Goal: Task Accomplishment & Management: Use online tool/utility

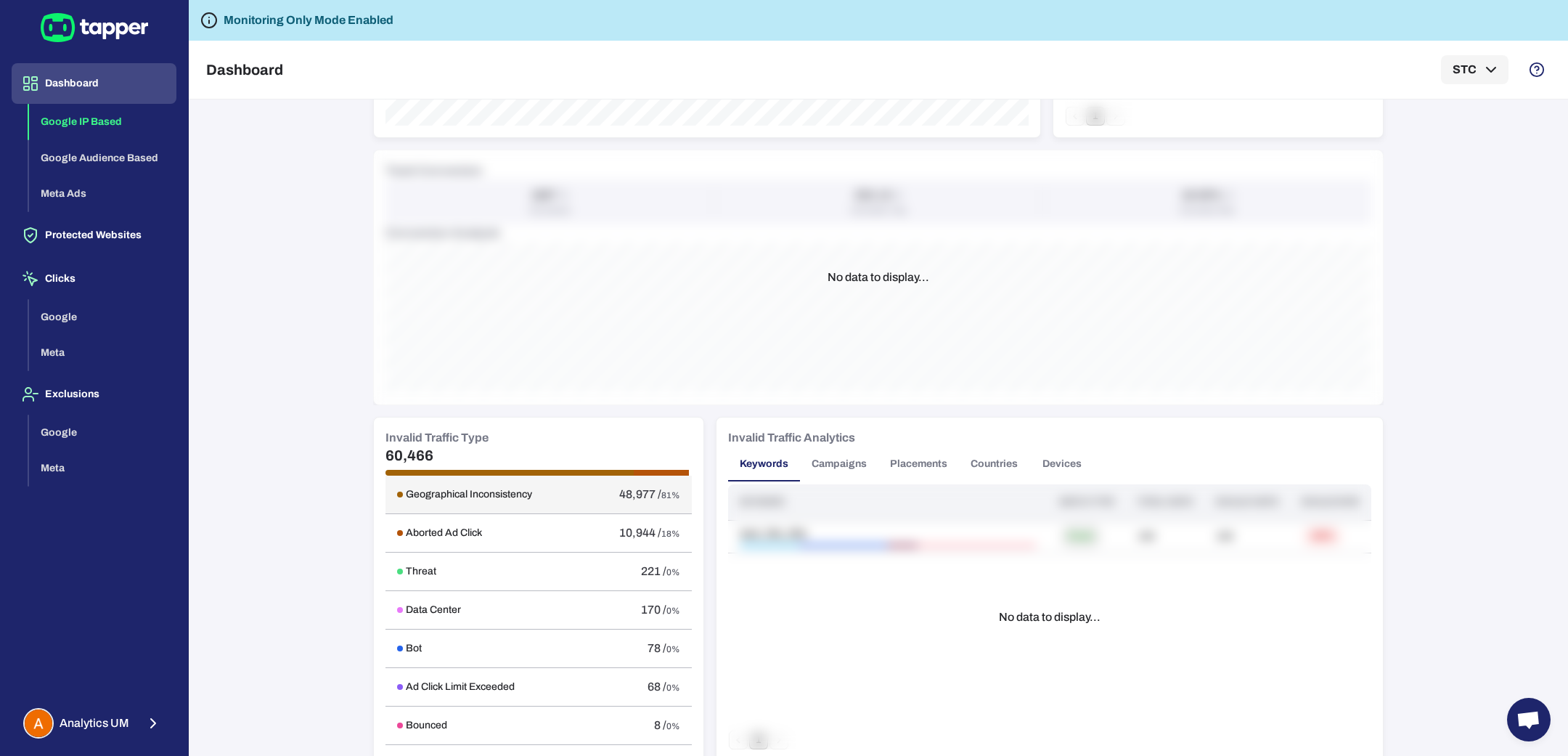
scroll to position [528, 0]
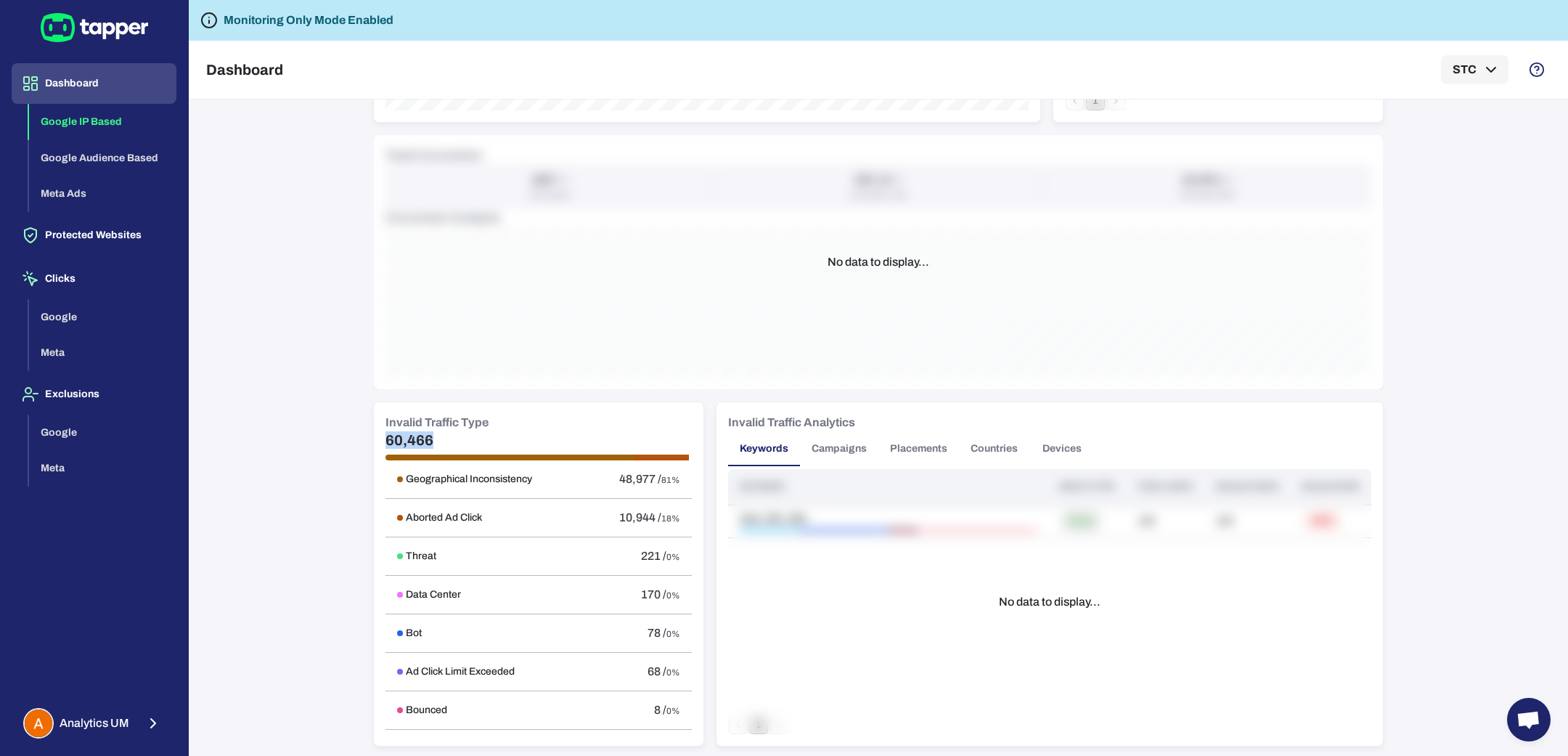
drag, startPoint x: 433, startPoint y: 439, endPoint x: 340, endPoint y: 437, distance: 93.0
click at [340, 437] on div "IP Based Audience Based Meta Ads [DATE] - [DATE] Filter Selected Filters: Displ…" at bounding box center [878, 427] width 1379 height 657
copy h5 "60,466"
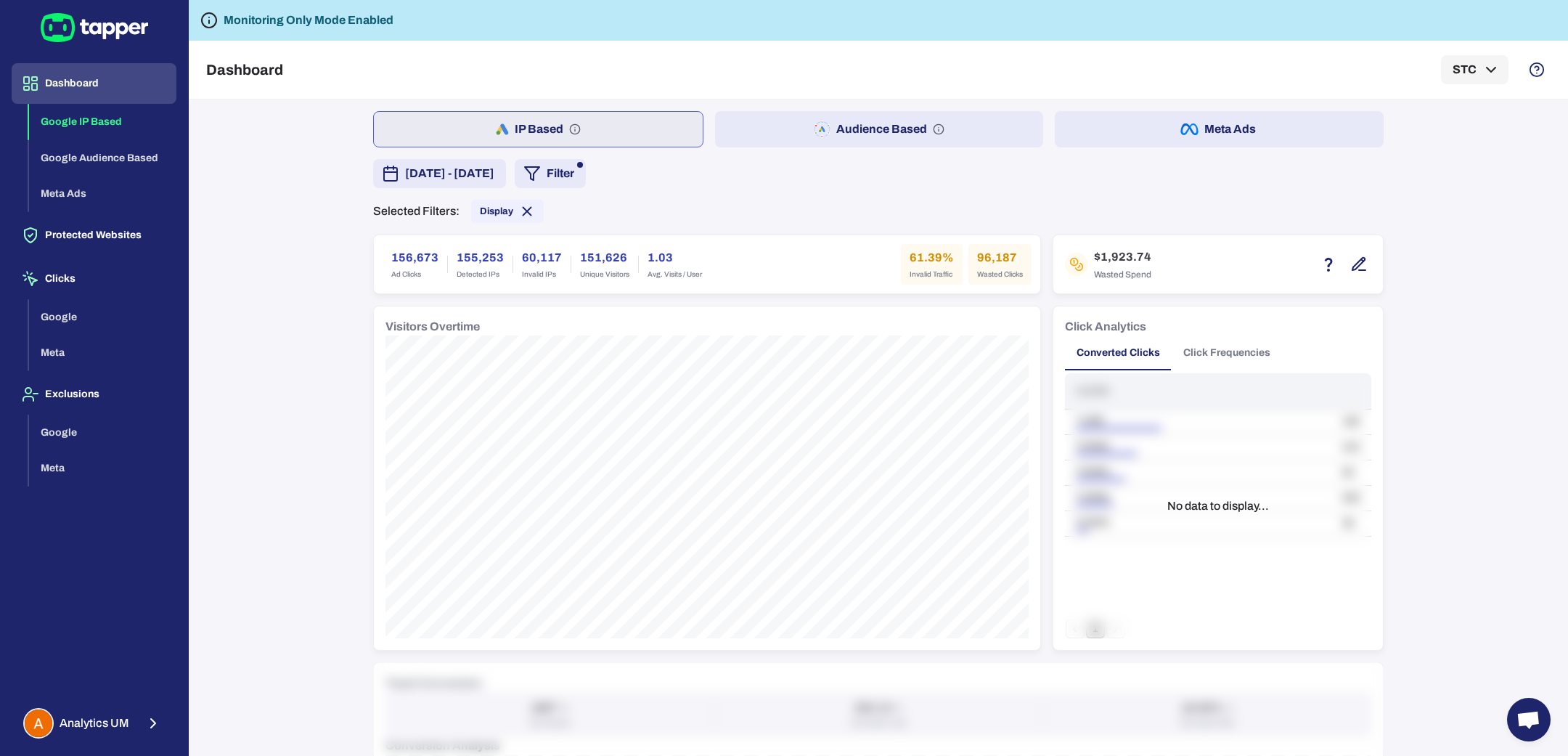
click at [494, 175] on span "[DATE] - [DATE]" at bounding box center [449, 173] width 89 height 17
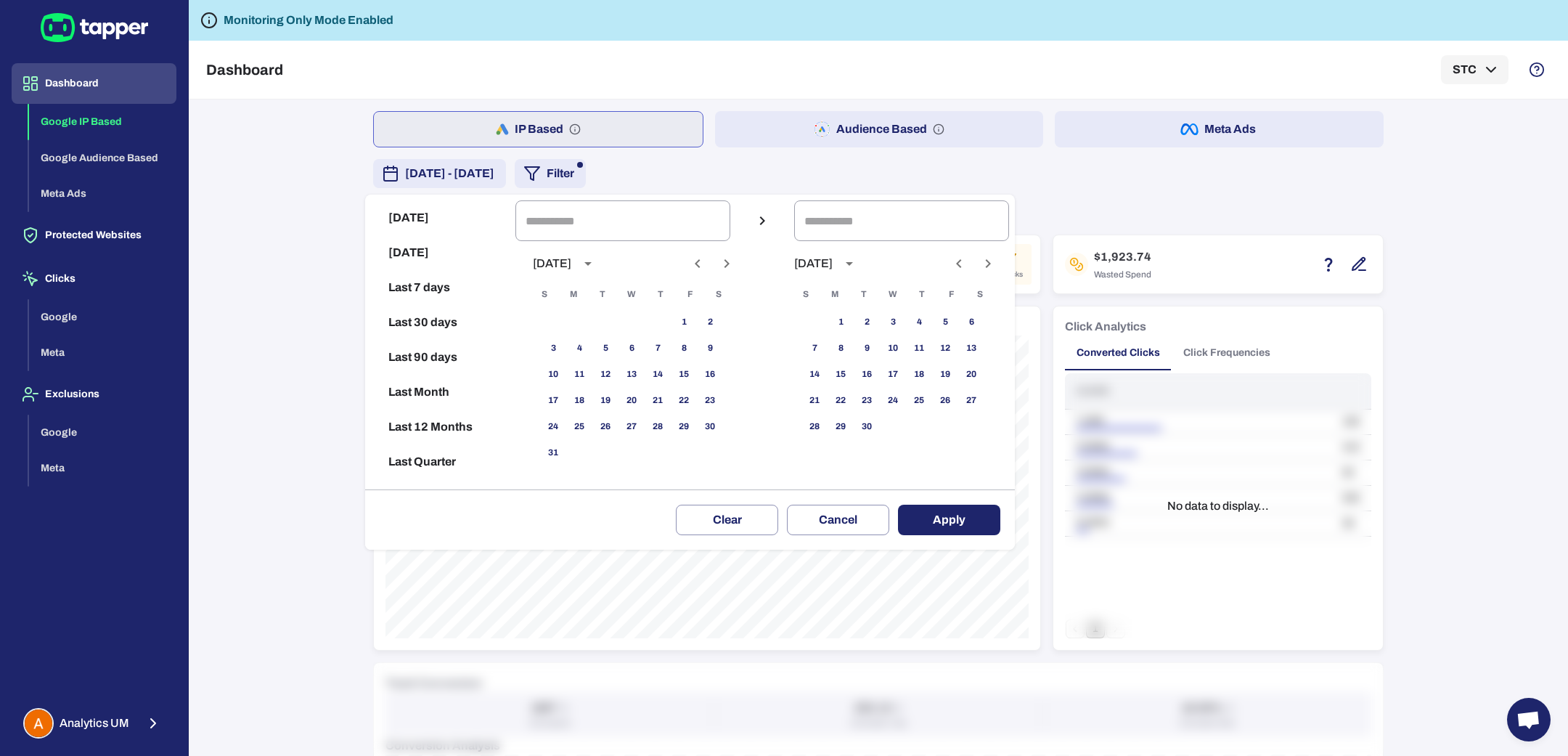
click at [724, 165] on div at bounding box center [784, 378] width 1568 height 756
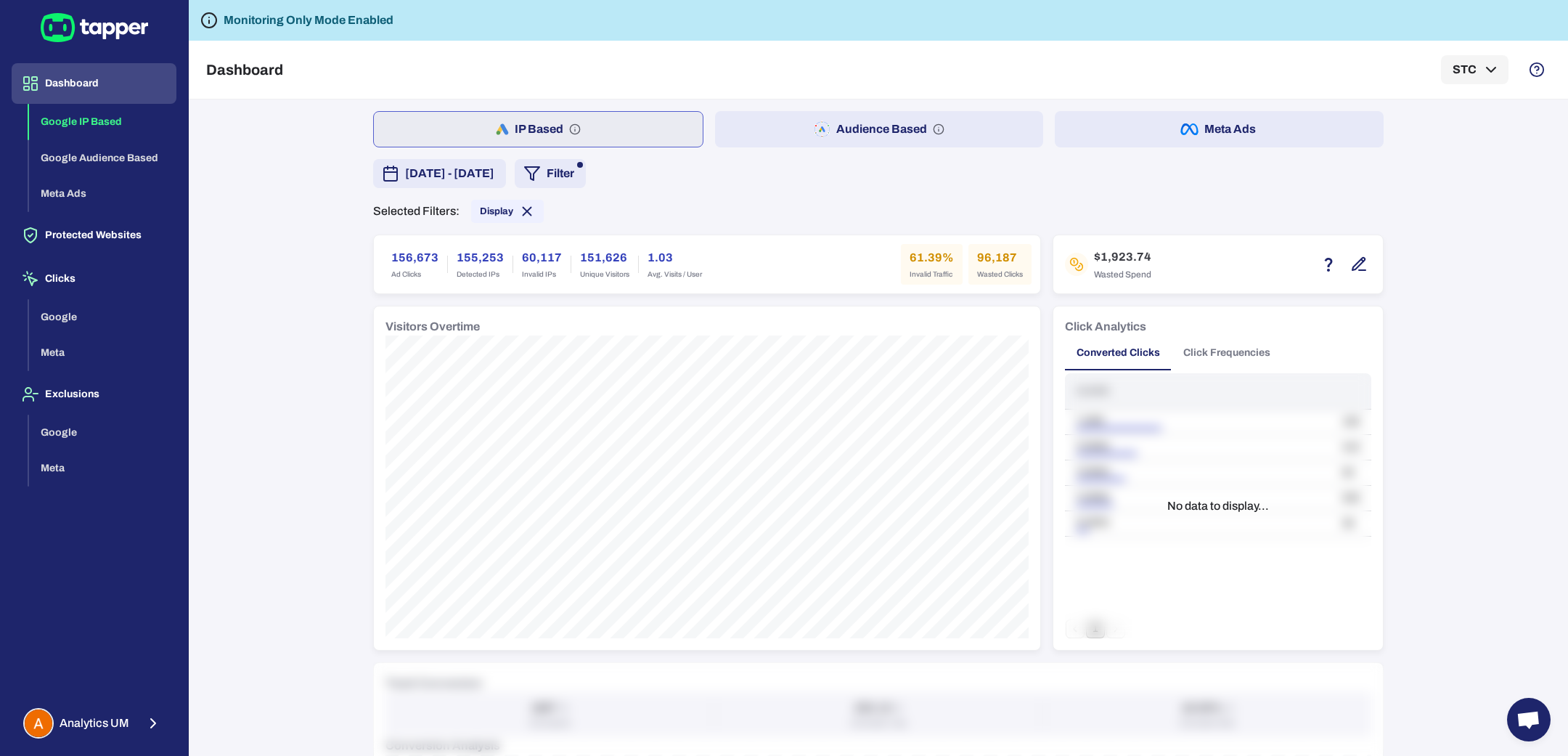
click at [586, 179] on button "Filter" at bounding box center [550, 173] width 71 height 29
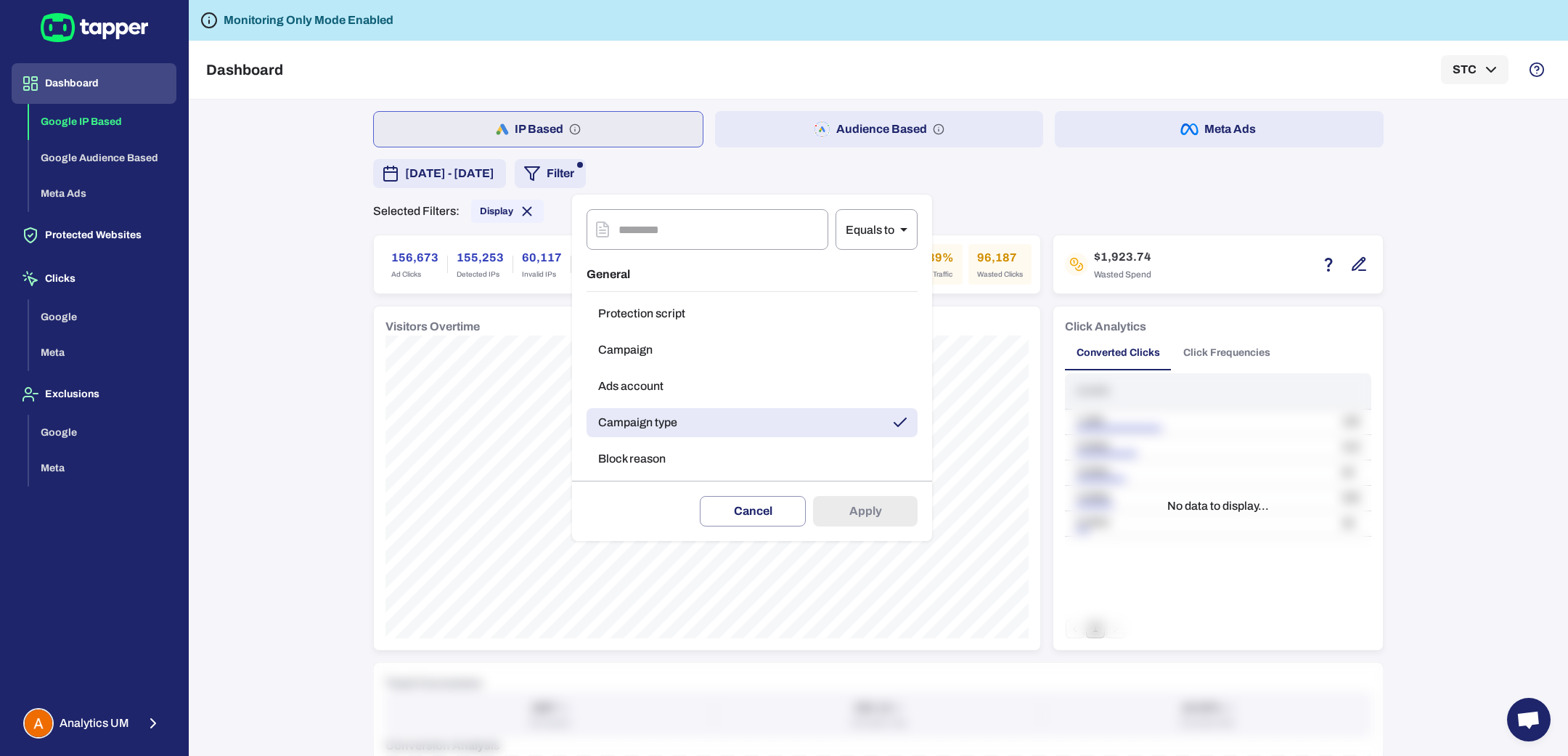
click at [609, 185] on div at bounding box center [784, 378] width 1568 height 756
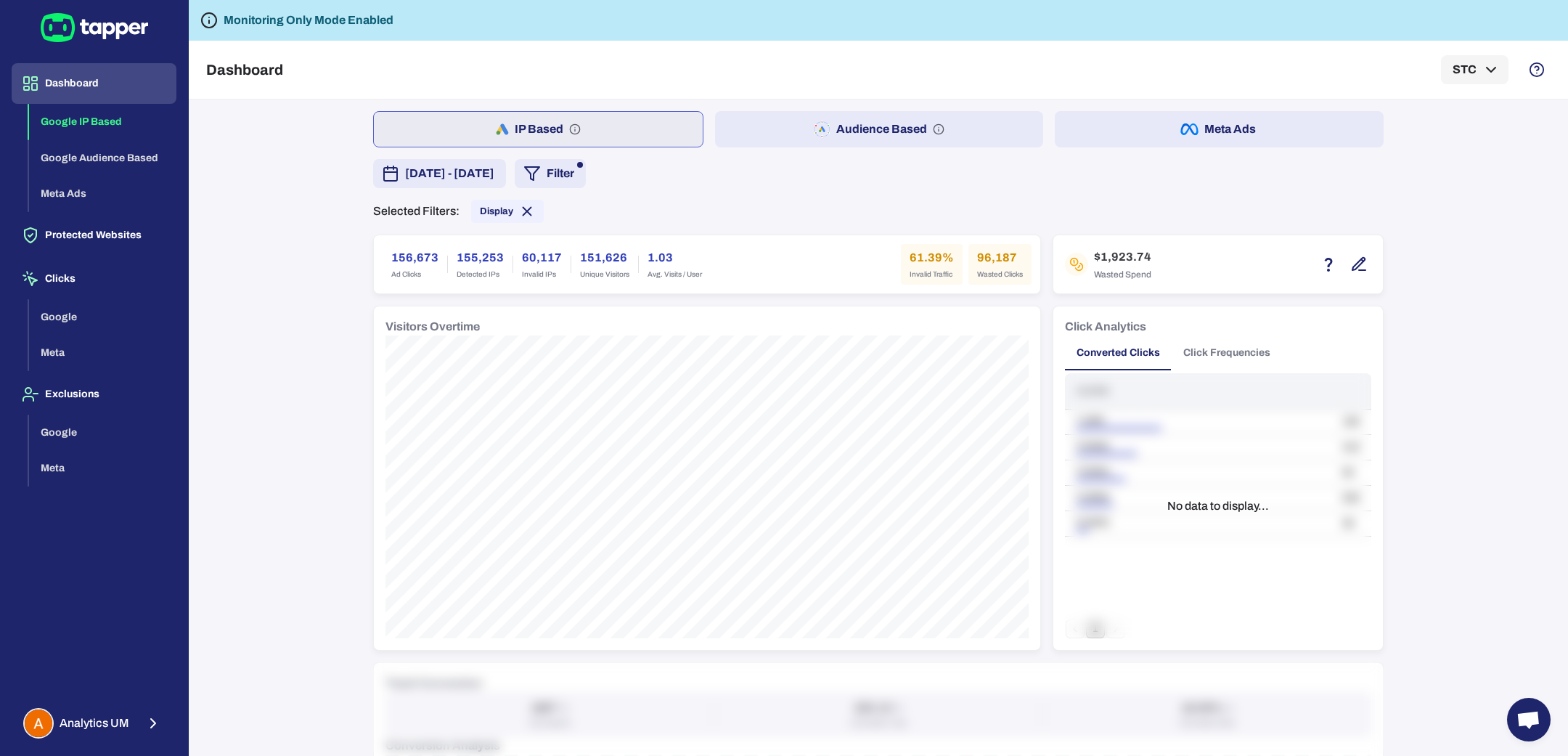
click at [586, 185] on button "Filter" at bounding box center [550, 173] width 71 height 29
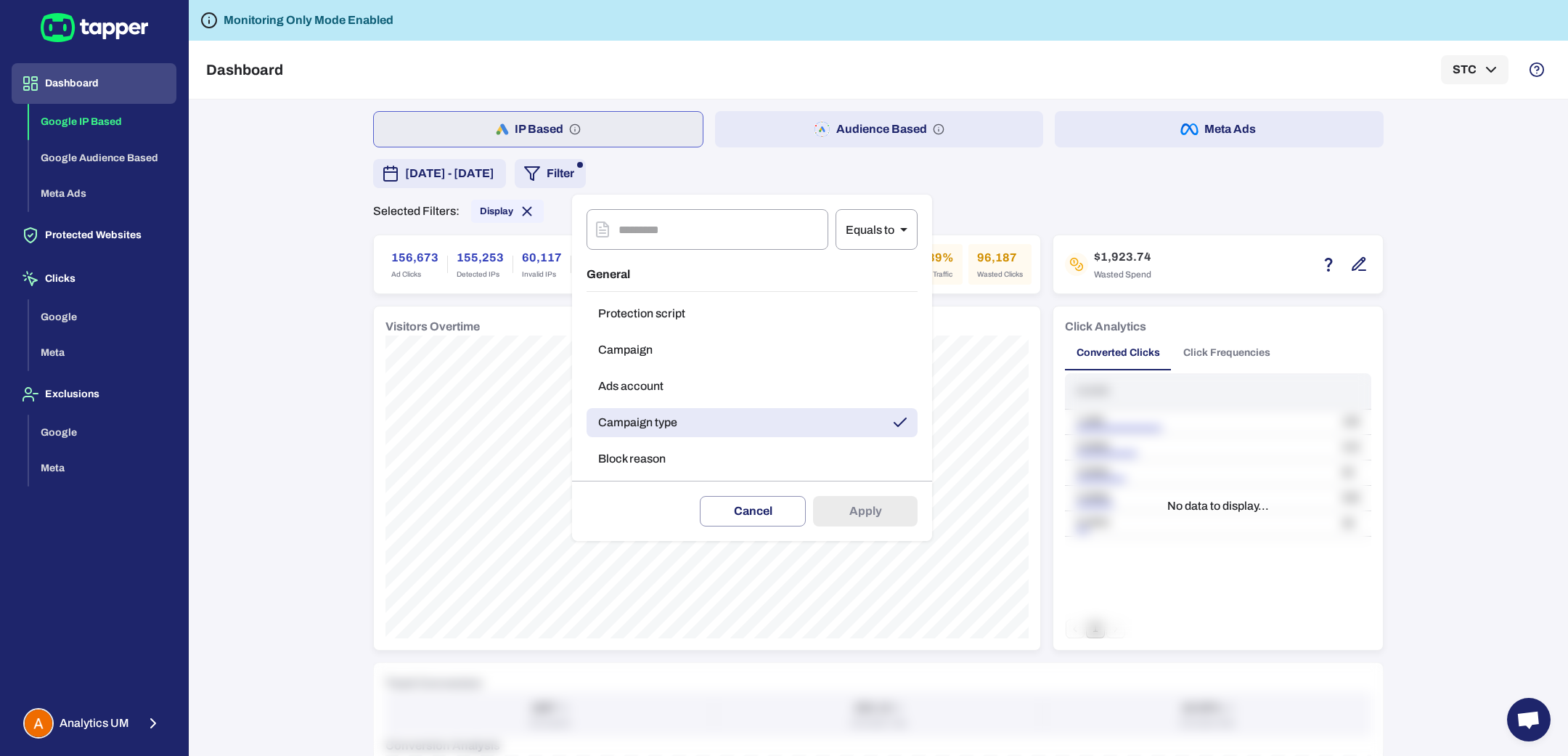
click at [657, 466] on button "Block reason" at bounding box center [752, 458] width 331 height 29
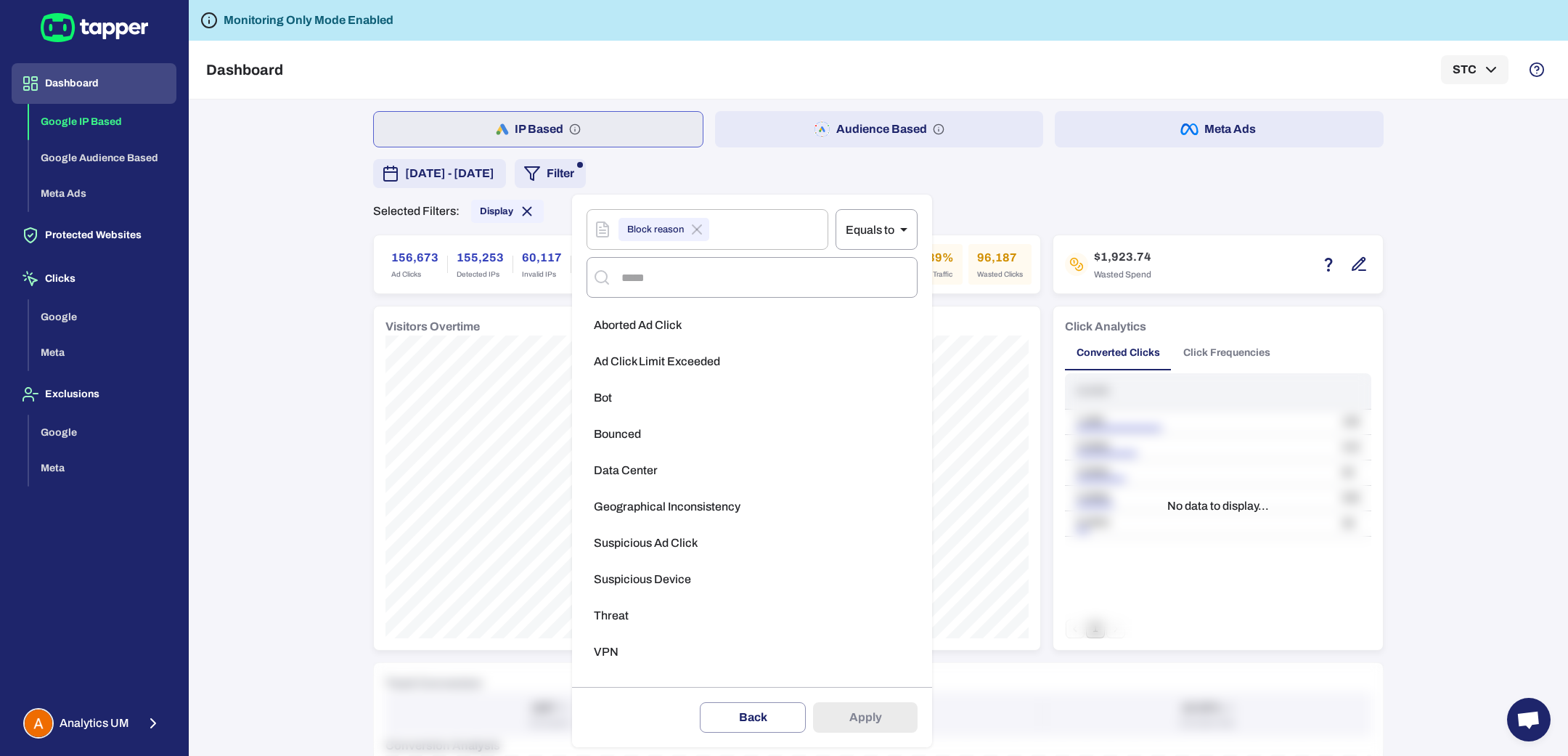
click at [668, 493] on li "Geographical Inconsistency" at bounding box center [752, 506] width 331 height 29
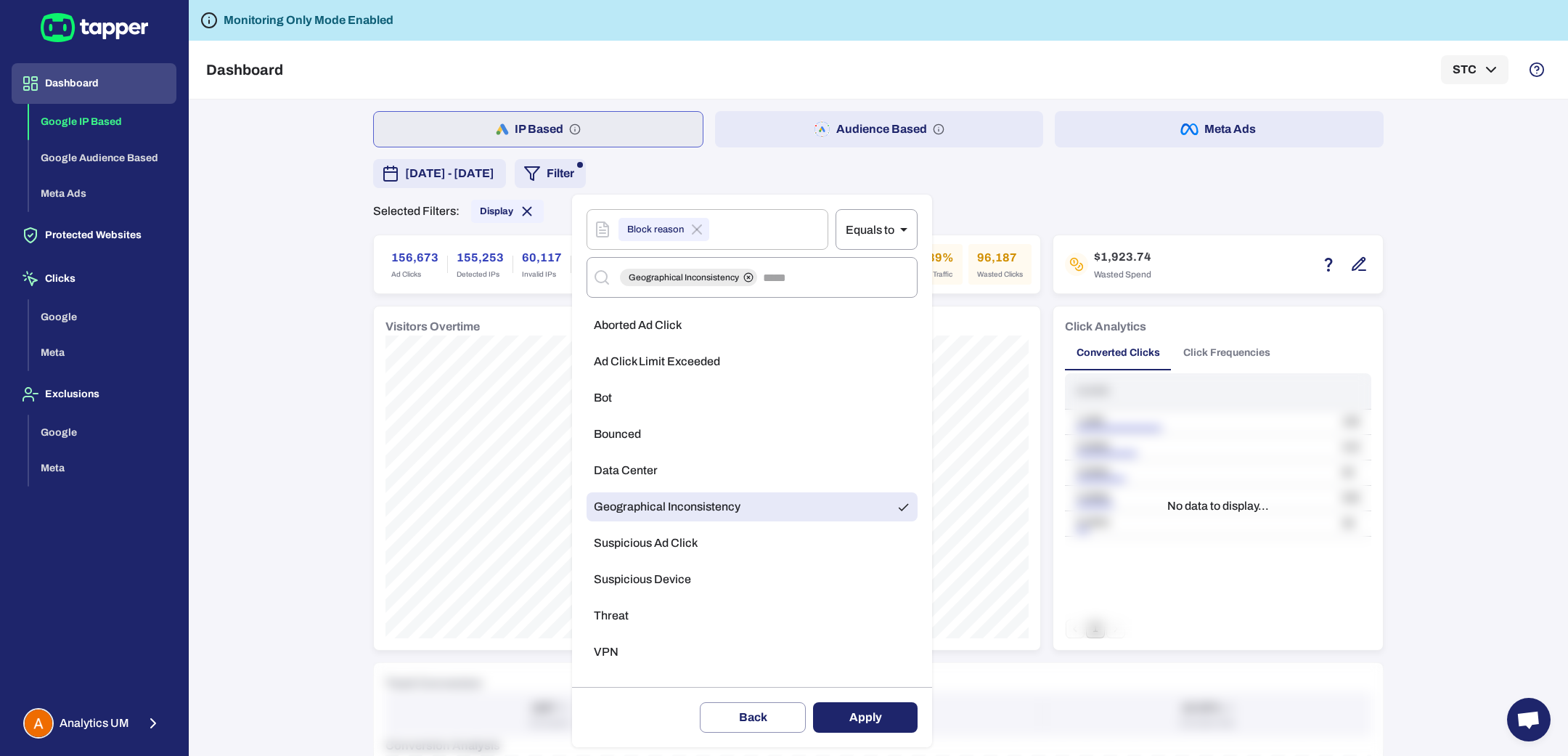
click at [299, 528] on div at bounding box center [784, 378] width 1568 height 756
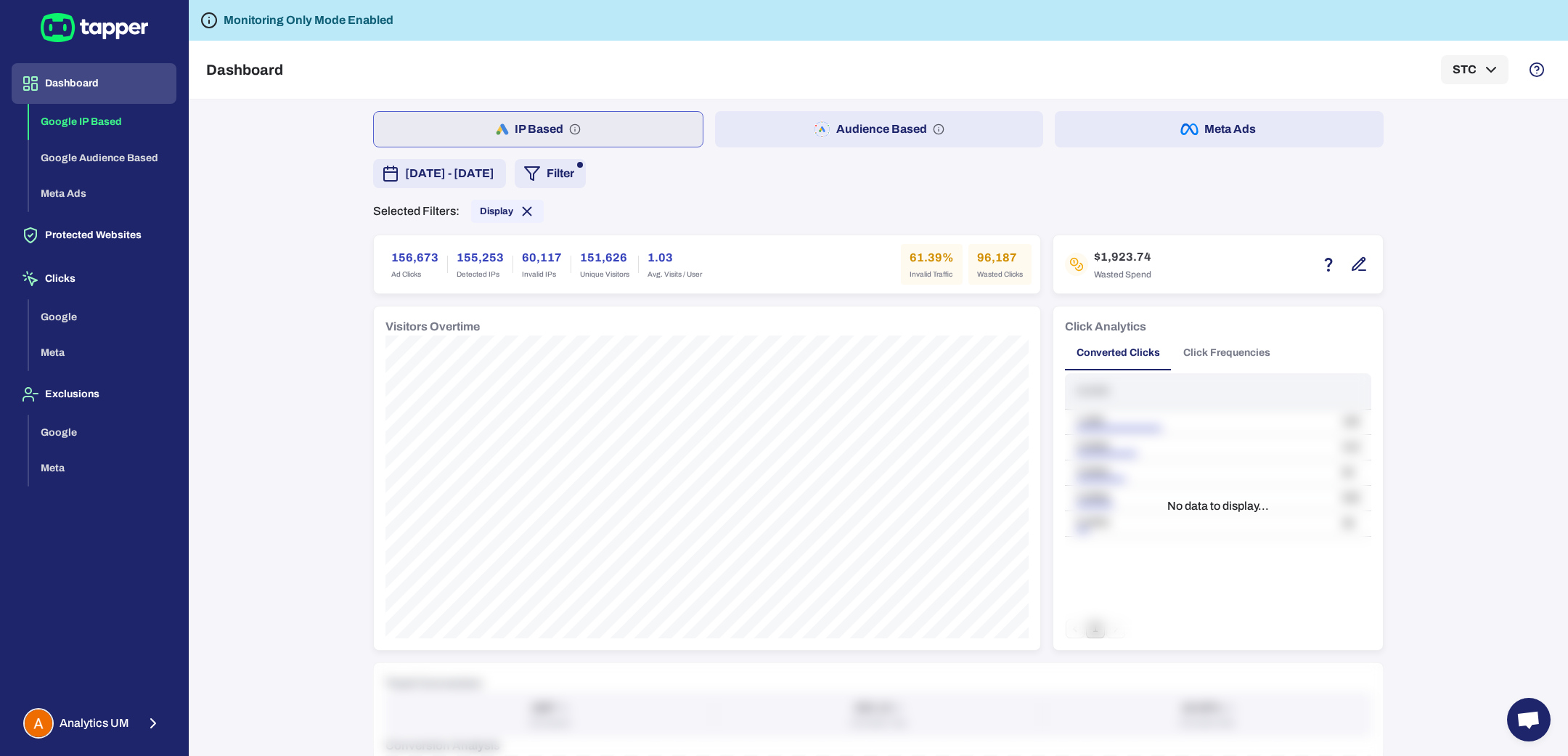
click at [586, 179] on button "Filter" at bounding box center [550, 173] width 71 height 29
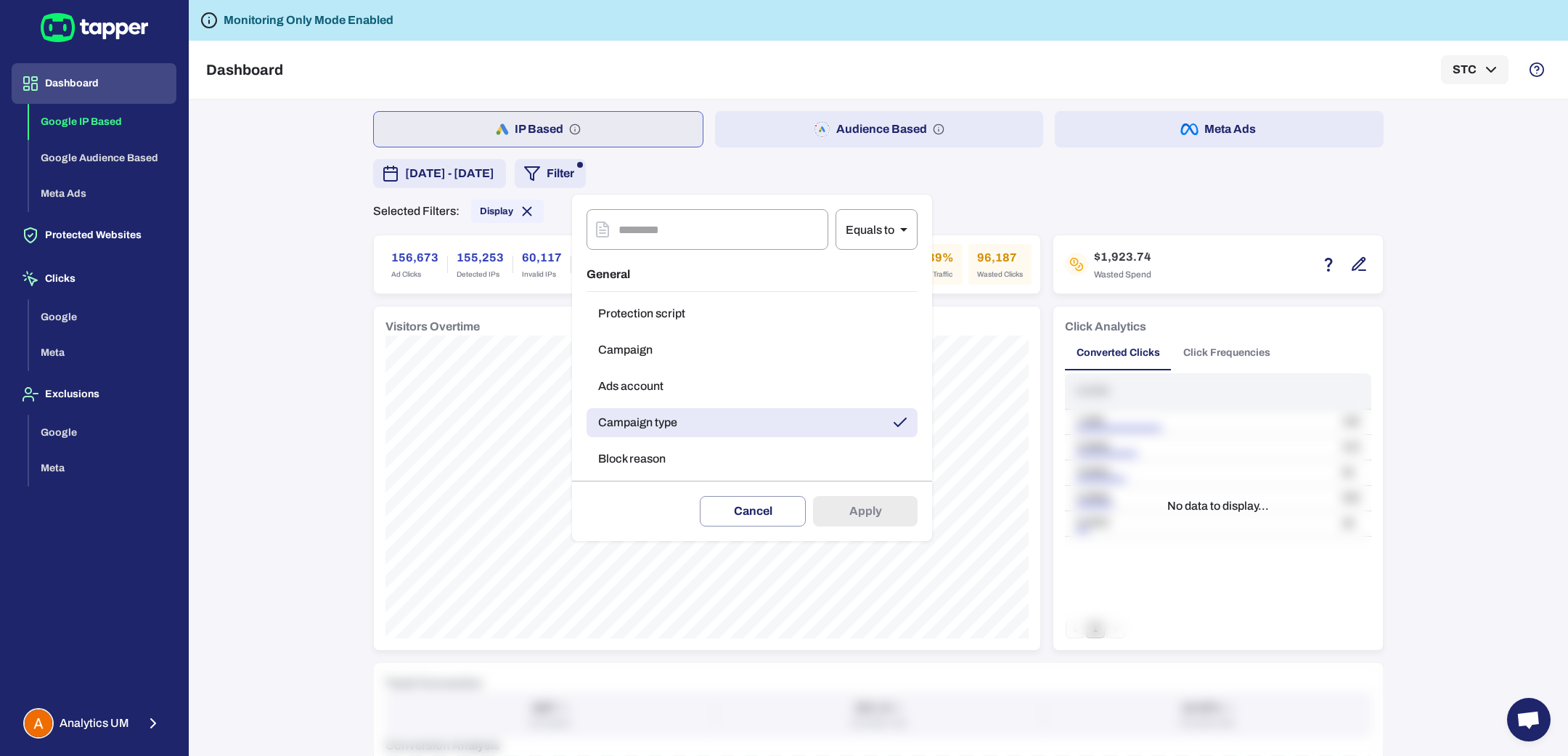
click at [655, 456] on button "Block reason" at bounding box center [752, 458] width 331 height 29
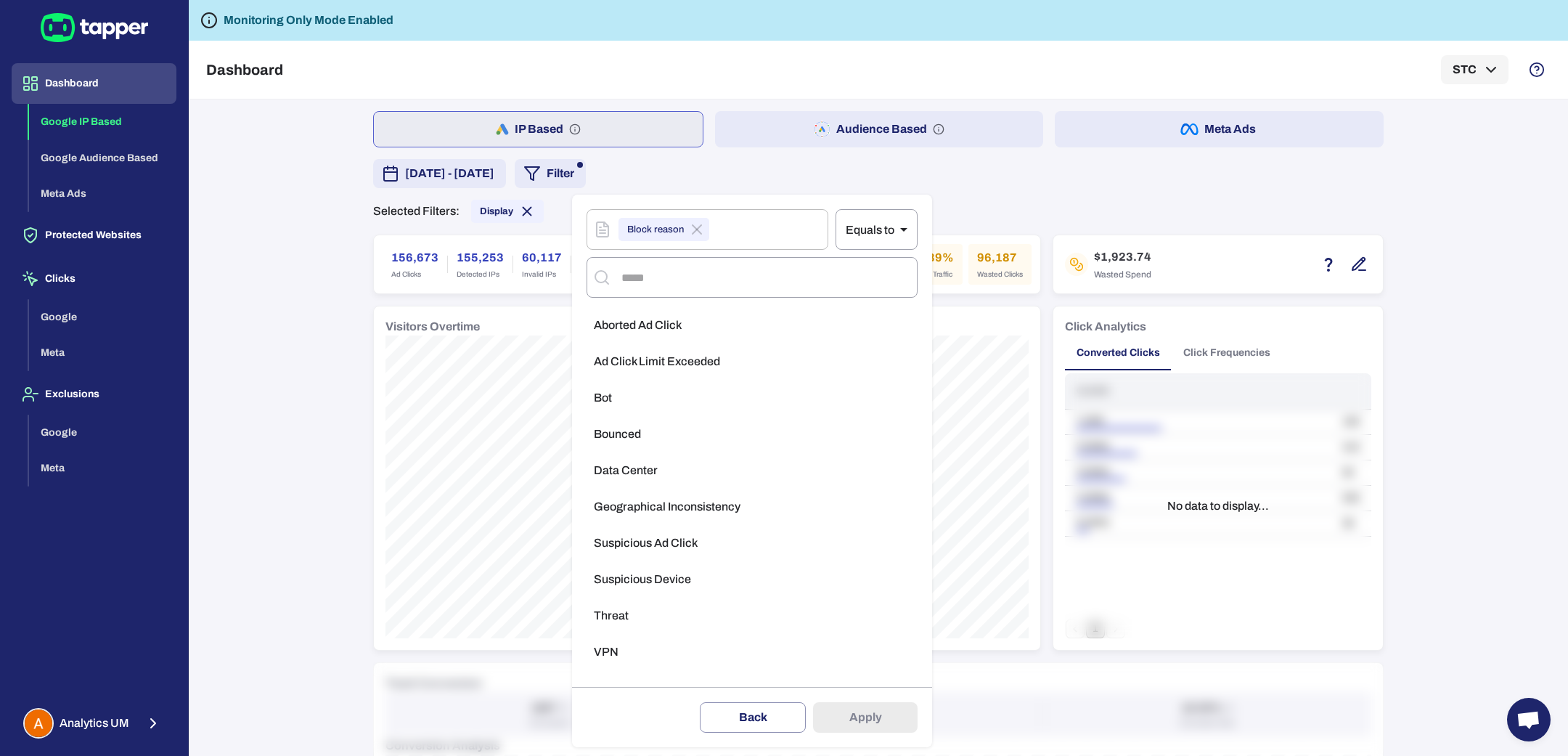
click at [657, 520] on li "Geographical Inconsistency" at bounding box center [752, 506] width 331 height 29
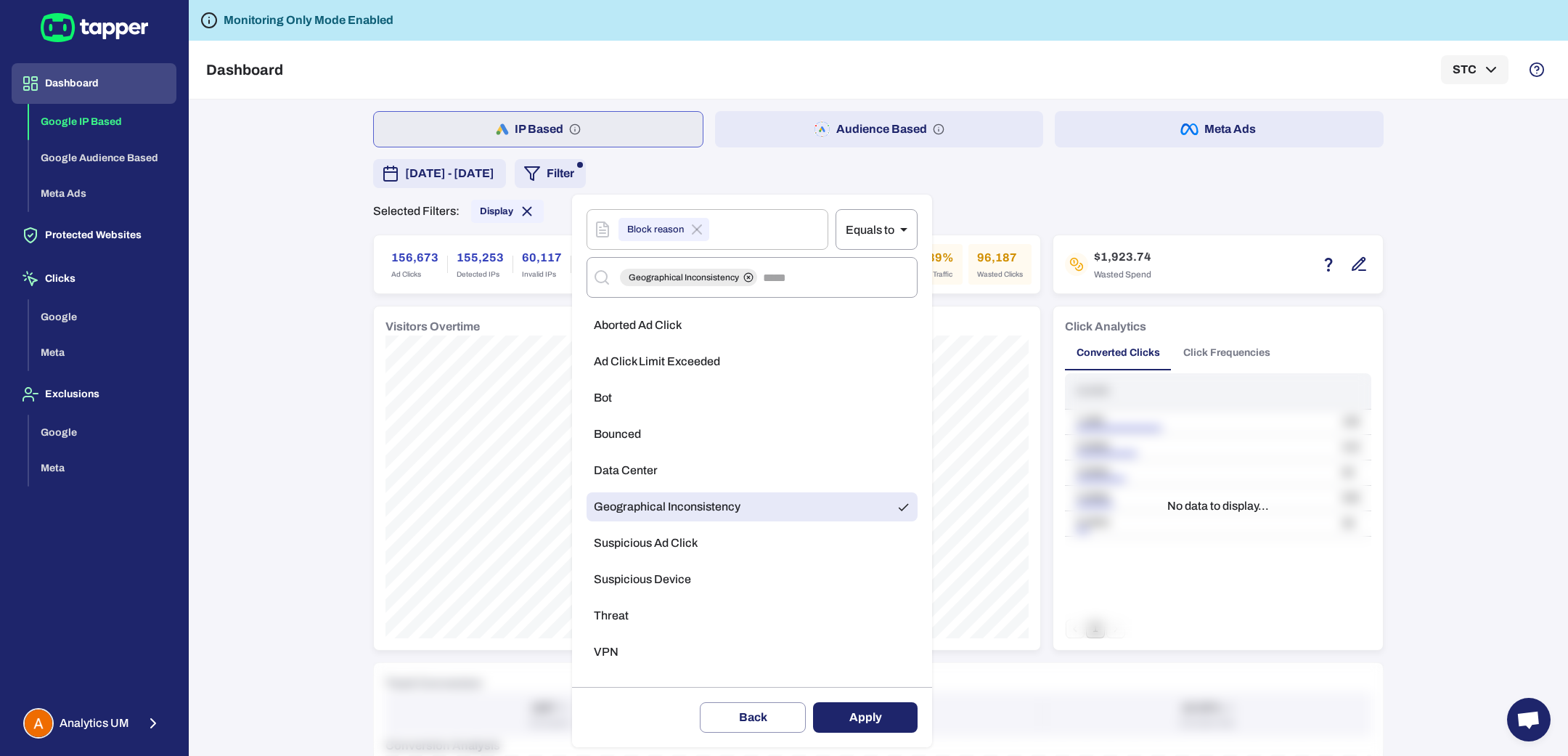
click at [869, 723] on button "Apply" at bounding box center [865, 716] width 105 height 30
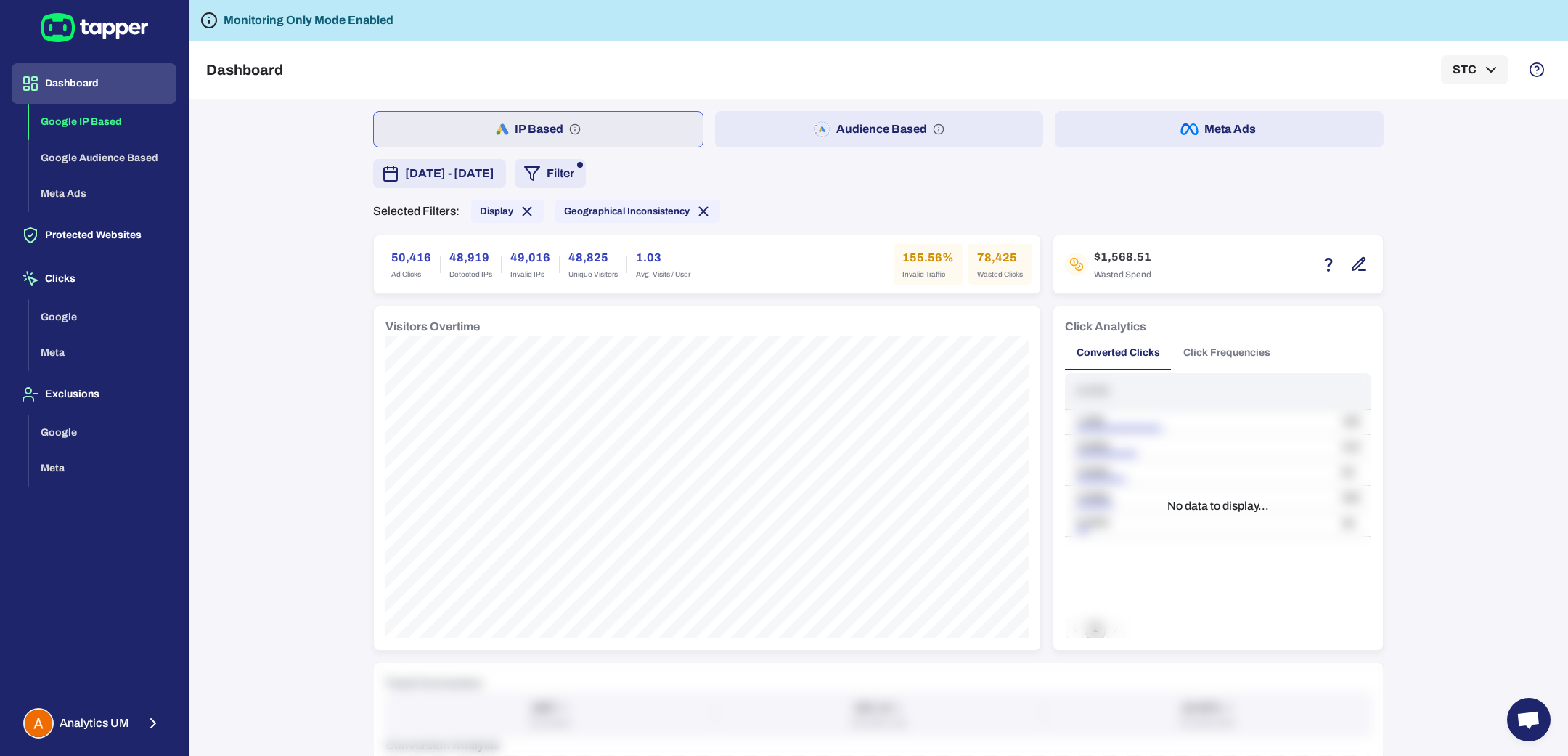
scroll to position [885, 0]
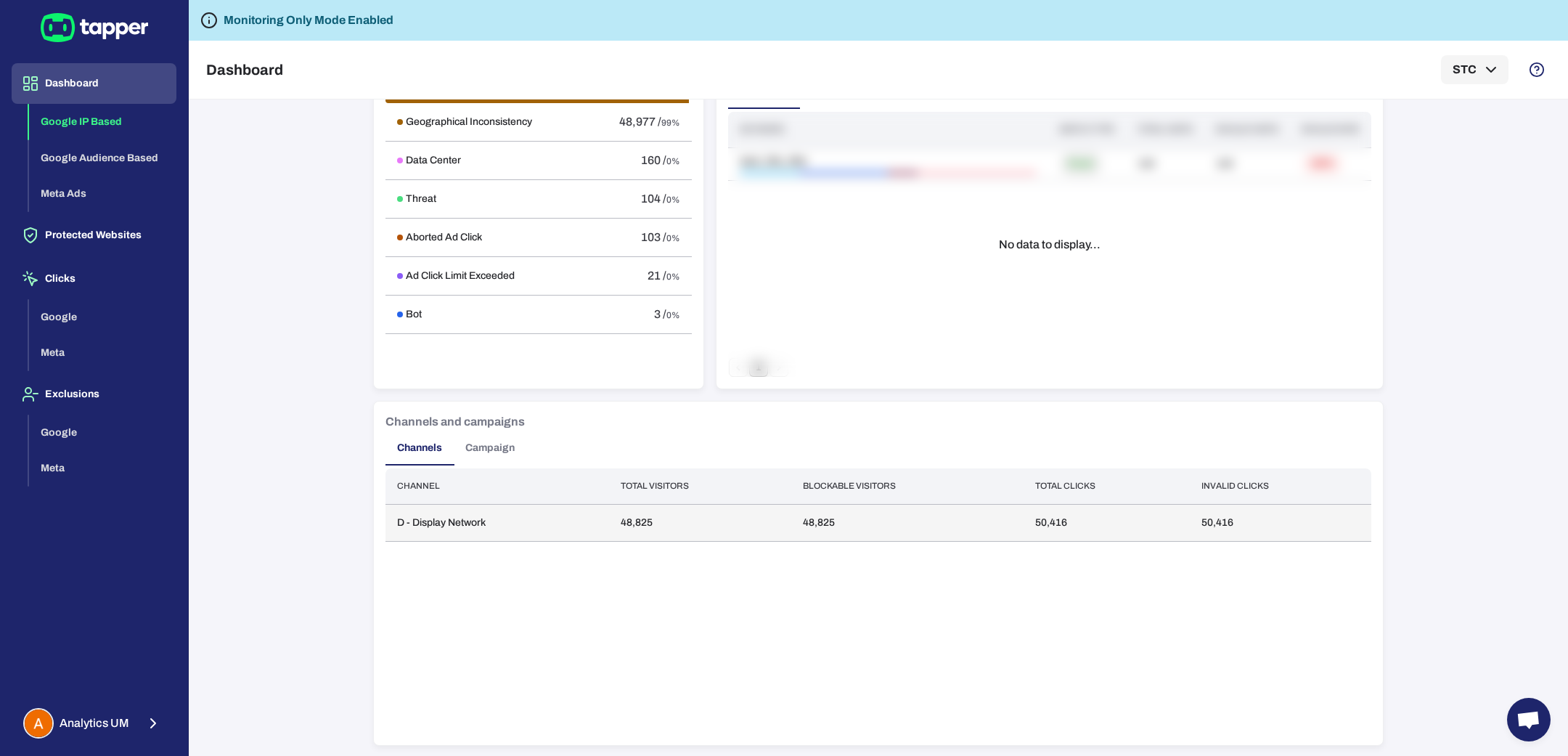
click at [1037, 515] on td "50,416" at bounding box center [1106, 522] width 167 height 37
copy td "50,416"
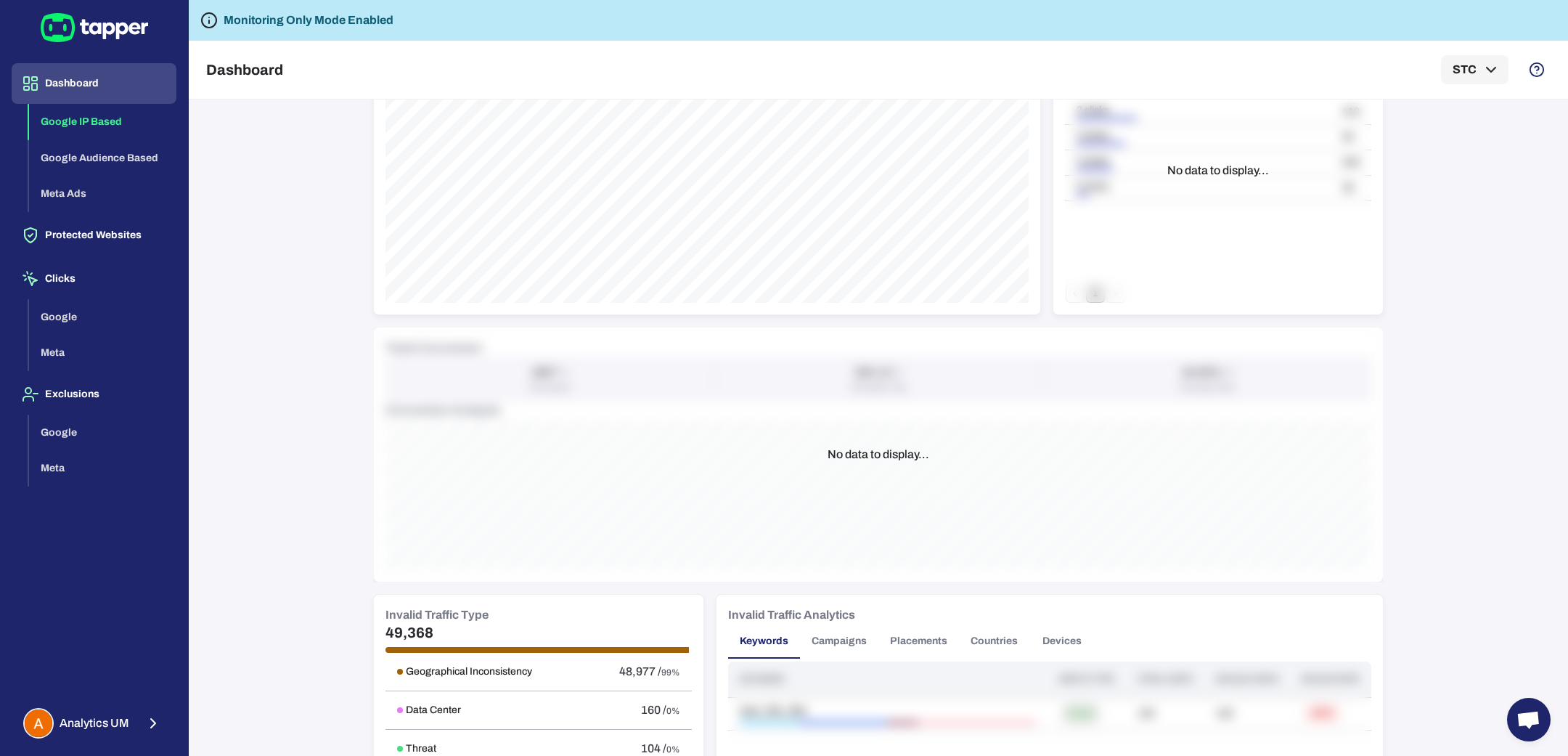
scroll to position [0, 0]
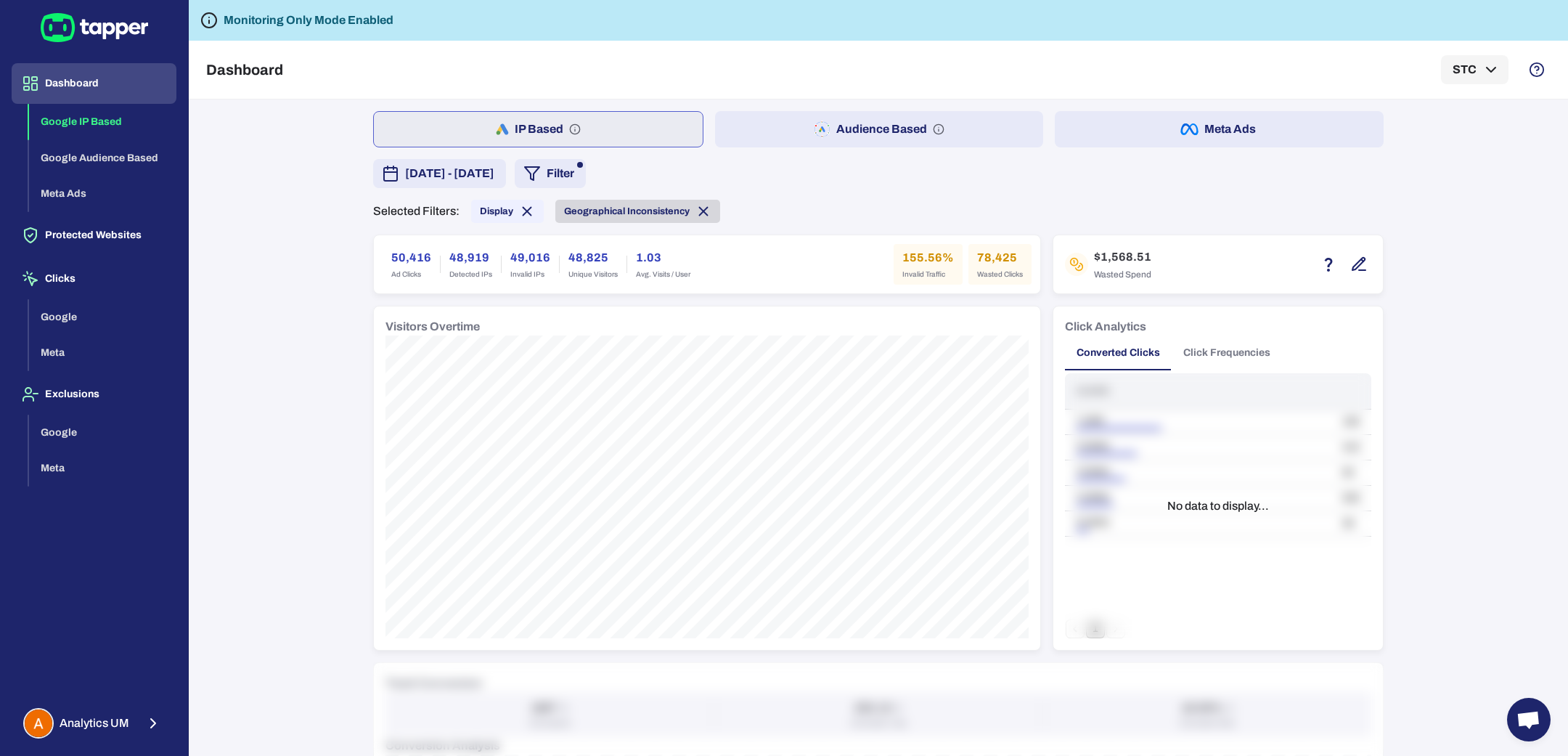
click at [594, 204] on span "Geographical Inconsistency" at bounding box center [638, 211] width 165 height 16
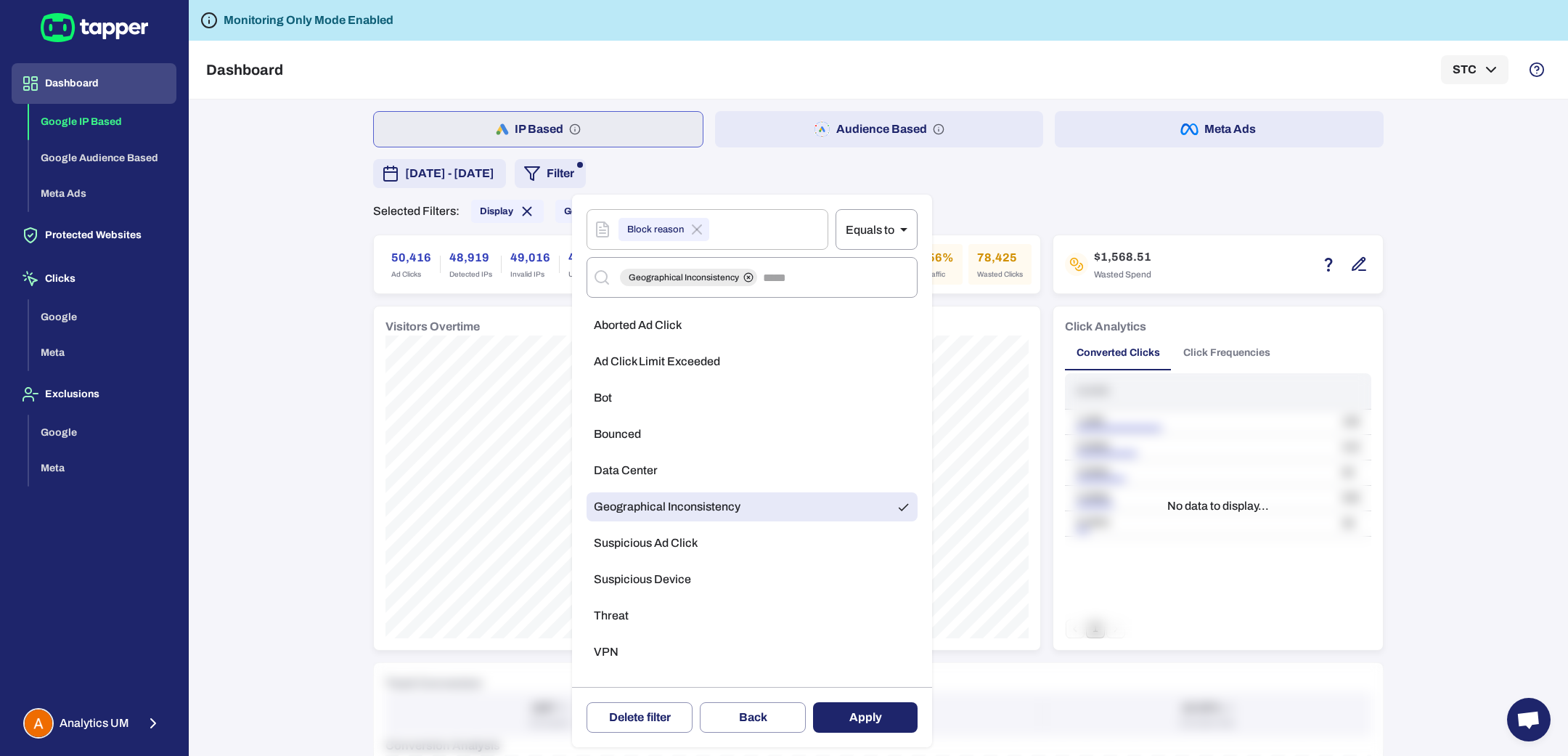
click at [660, 326] on span "Aborted Ad Click" at bounding box center [637, 325] width 88 height 15
click at [710, 509] on span "Geographical Inconsistency" at bounding box center [667, 507] width 147 height 15
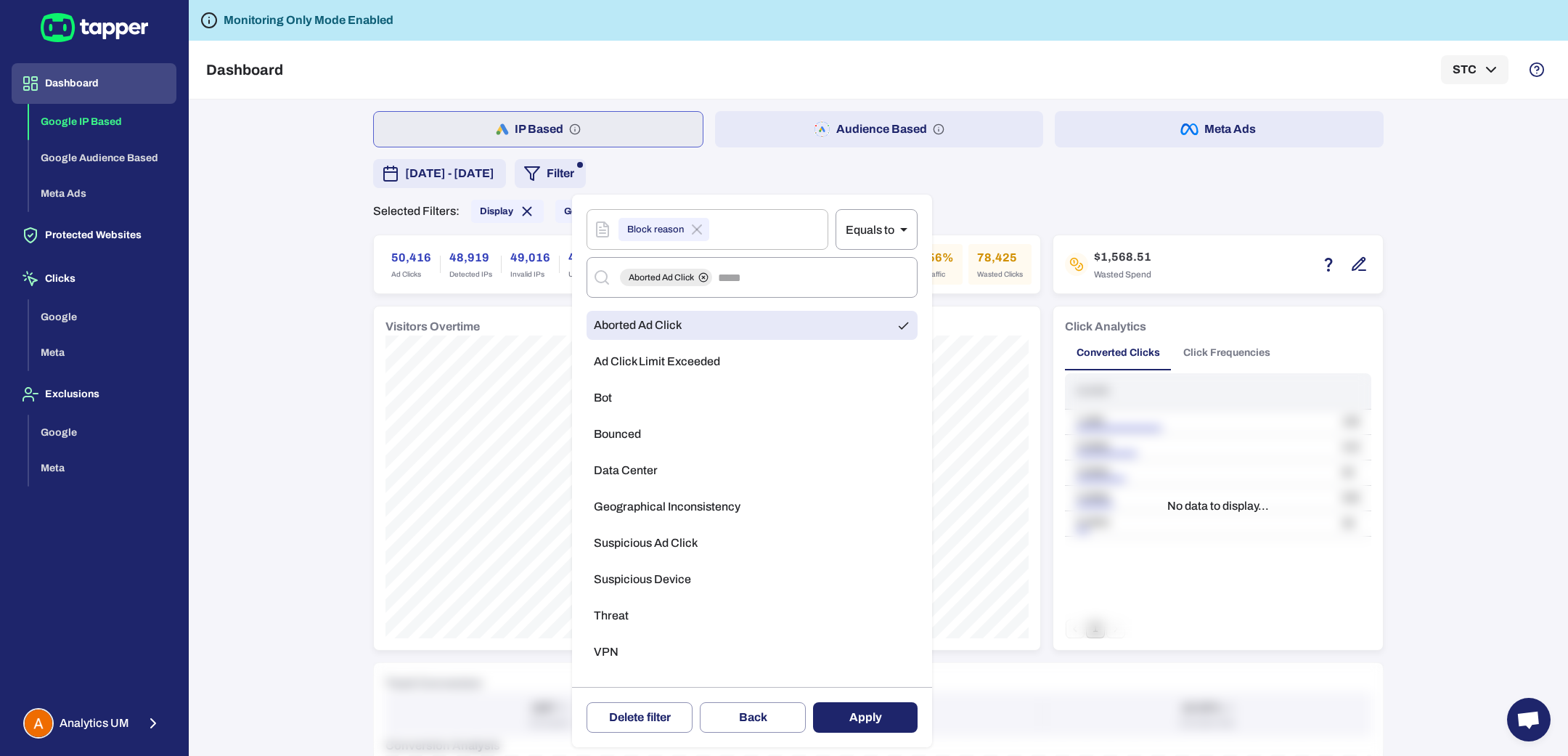
click at [855, 705] on button "Apply" at bounding box center [865, 716] width 105 height 30
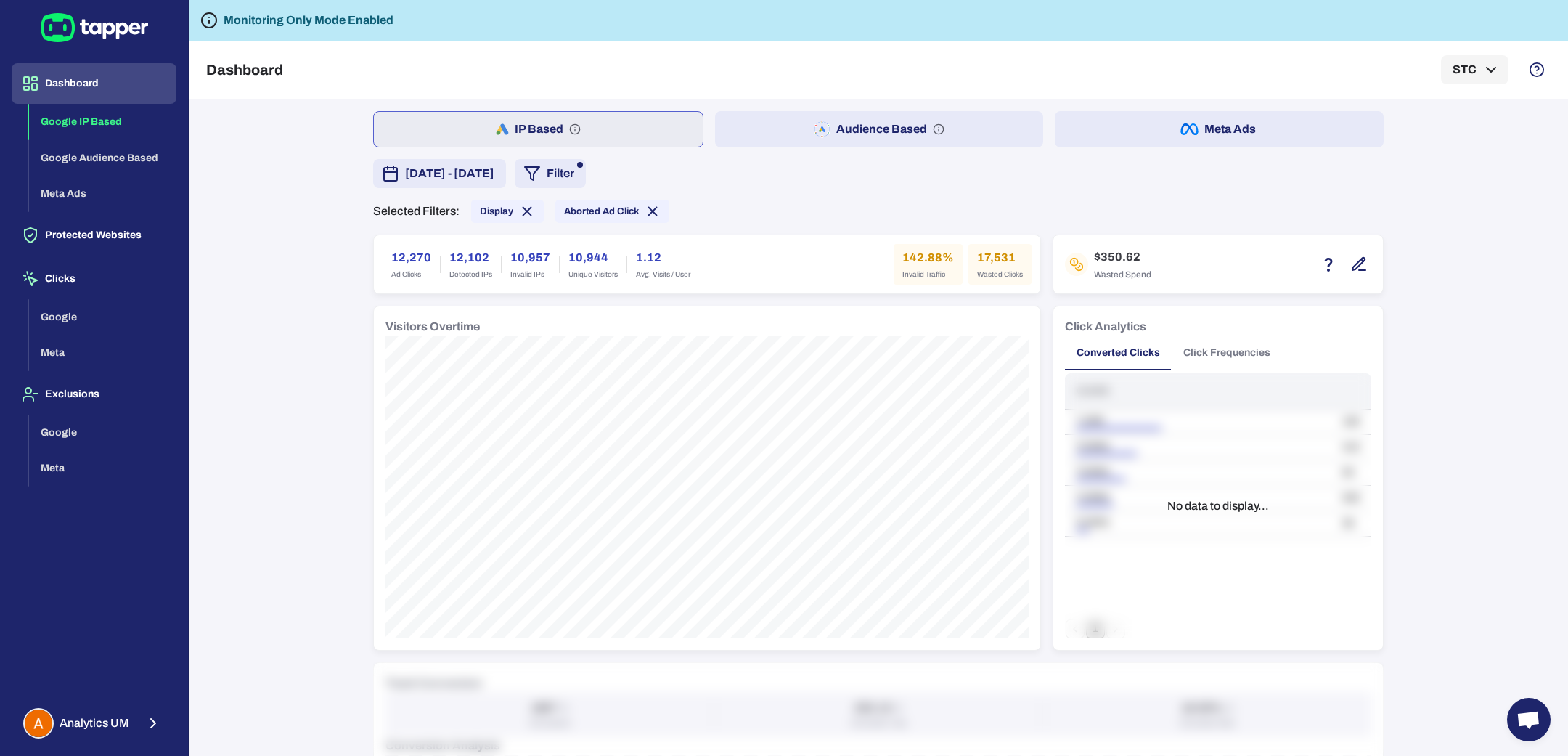
scroll to position [885, 0]
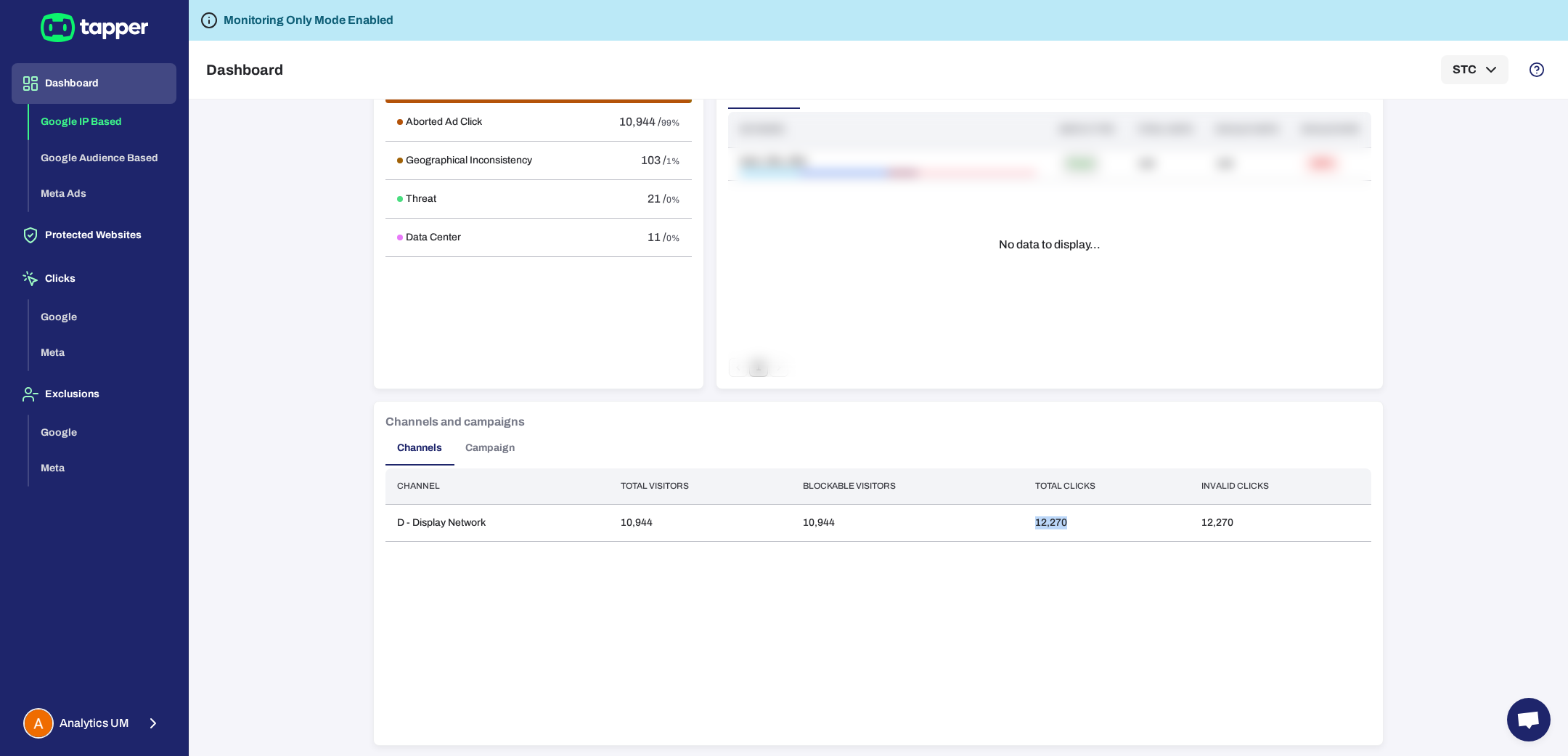
drag, startPoint x: 1055, startPoint y: 519, endPoint x: 1056, endPoint y: 556, distance: 37.0
click at [1063, 521] on td "12,270" at bounding box center [1106, 522] width 167 height 37
copy td "12,270"
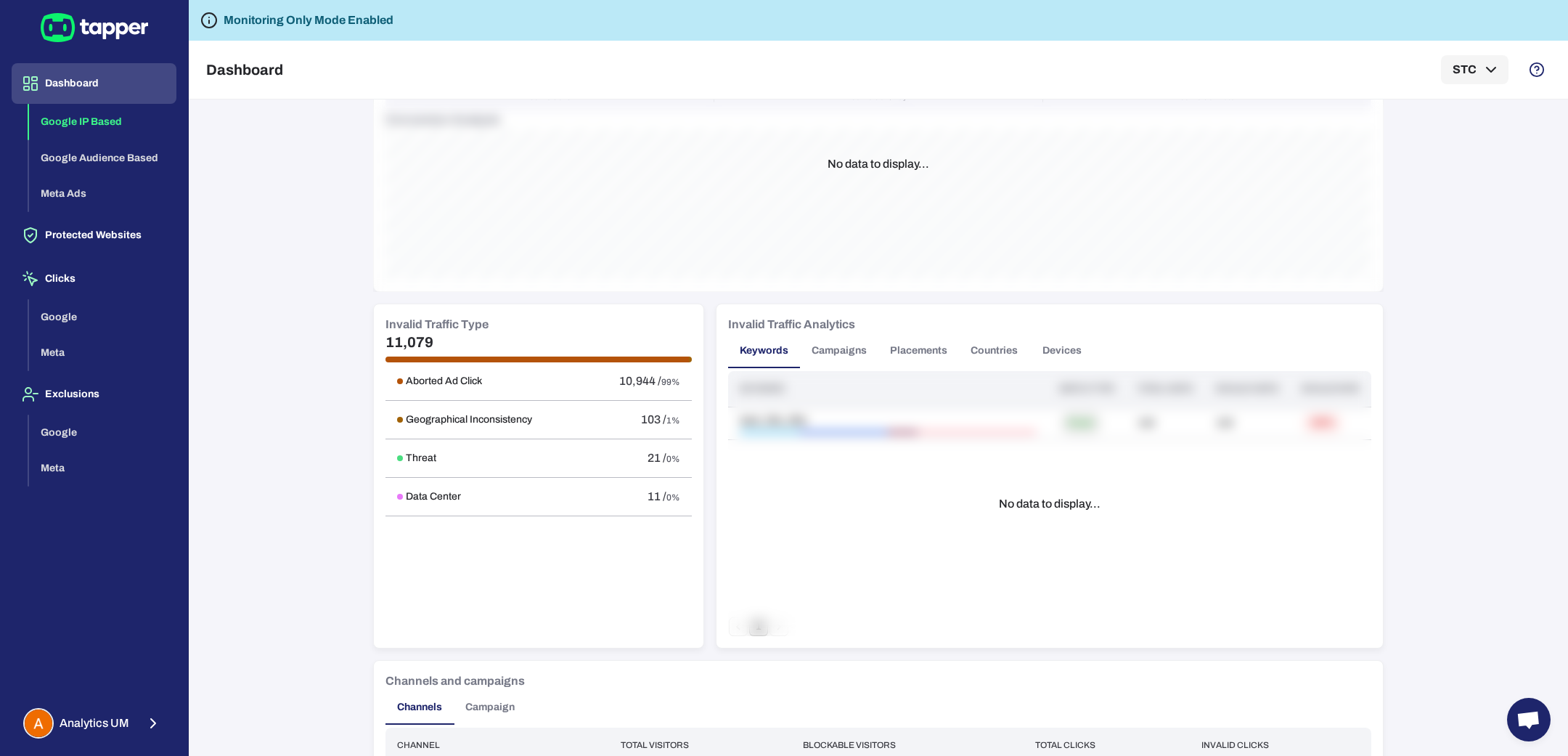
scroll to position [0, 0]
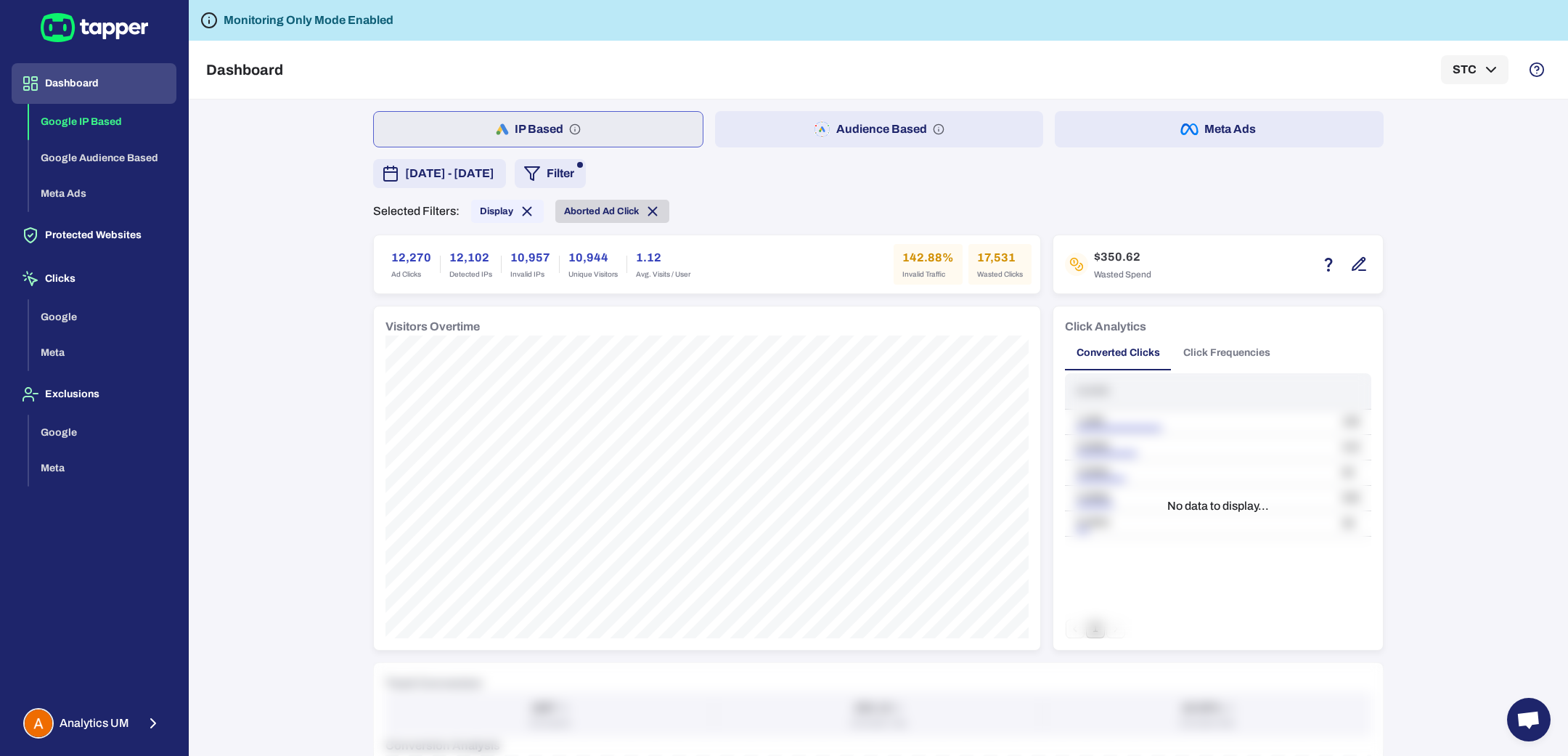
click at [589, 215] on span "Aborted Ad Click" at bounding box center [601, 211] width 75 height 12
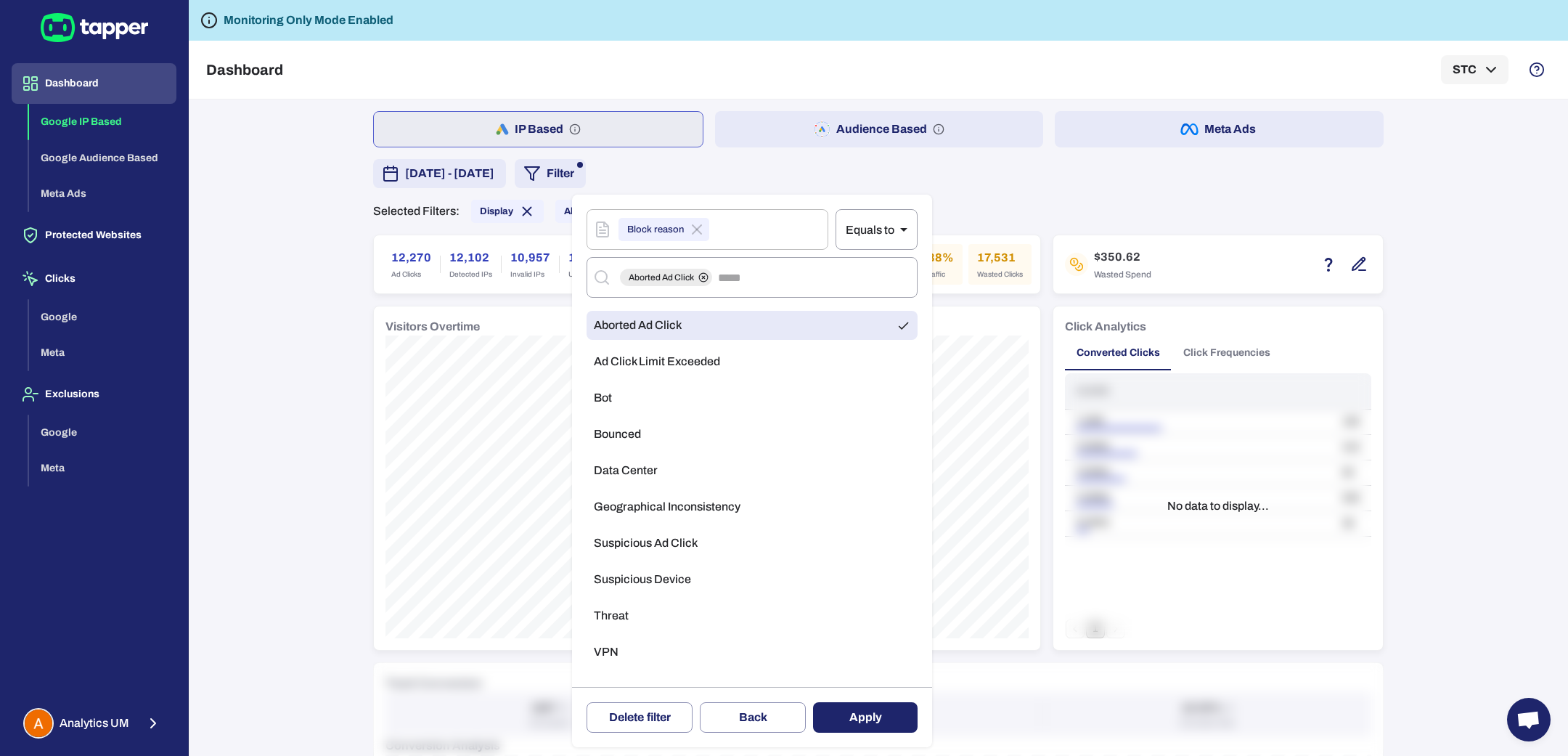
click at [668, 510] on span "Geographical Inconsistency" at bounding box center [667, 507] width 147 height 15
click at [678, 320] on span "Aborted Ad Click" at bounding box center [637, 325] width 88 height 15
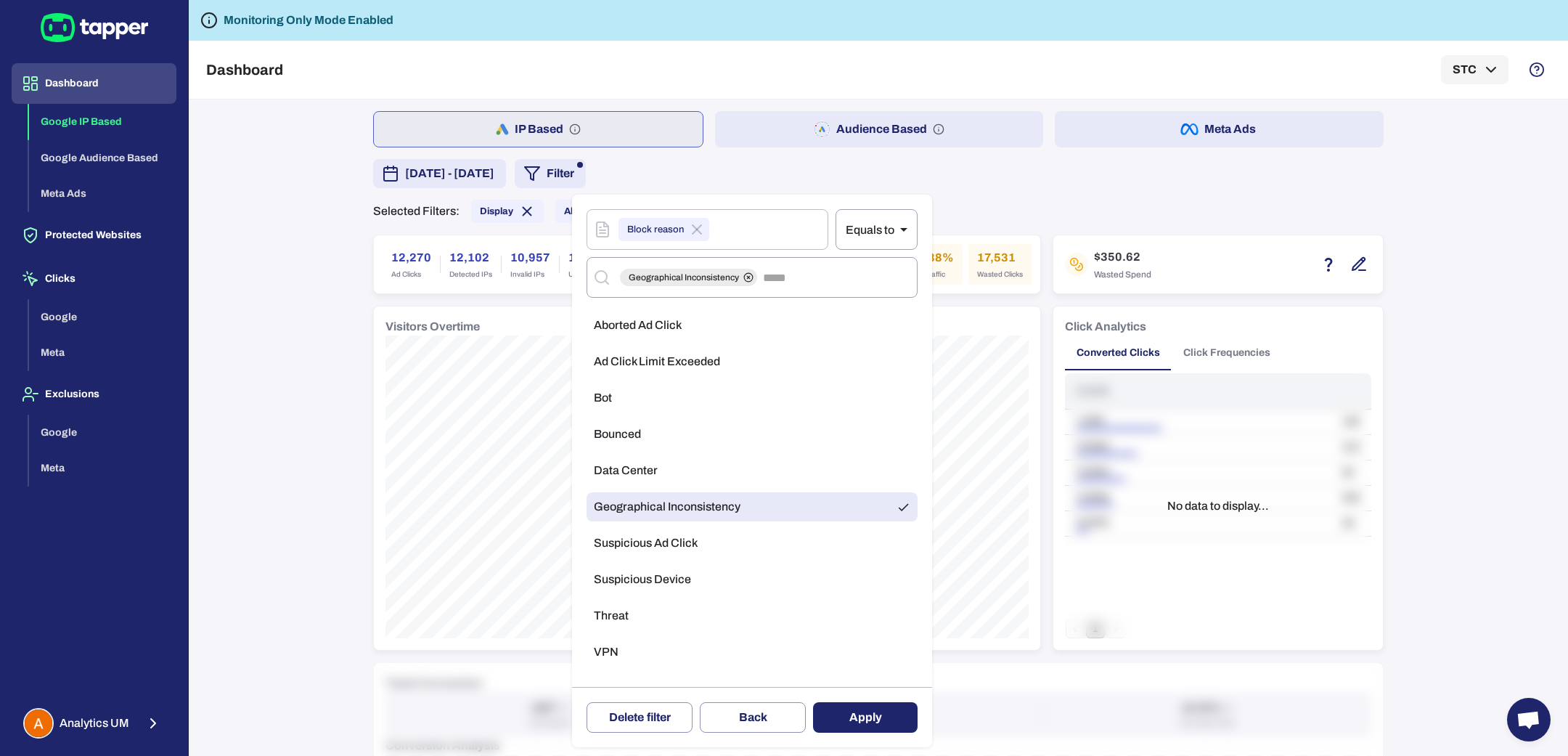
click at [859, 724] on button "Apply" at bounding box center [865, 716] width 105 height 30
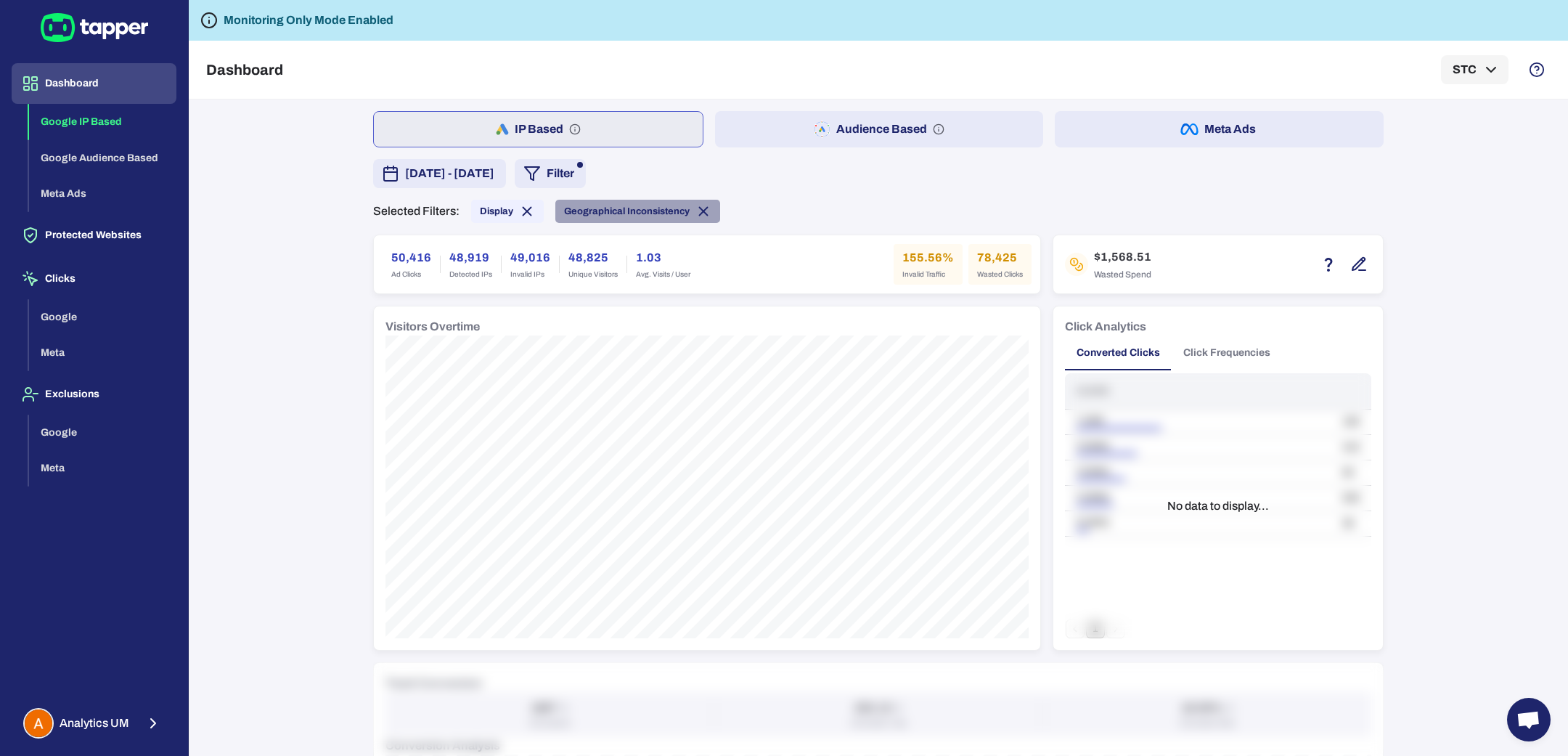
click at [674, 209] on span "Geographical Inconsistency" at bounding box center [627, 211] width 126 height 12
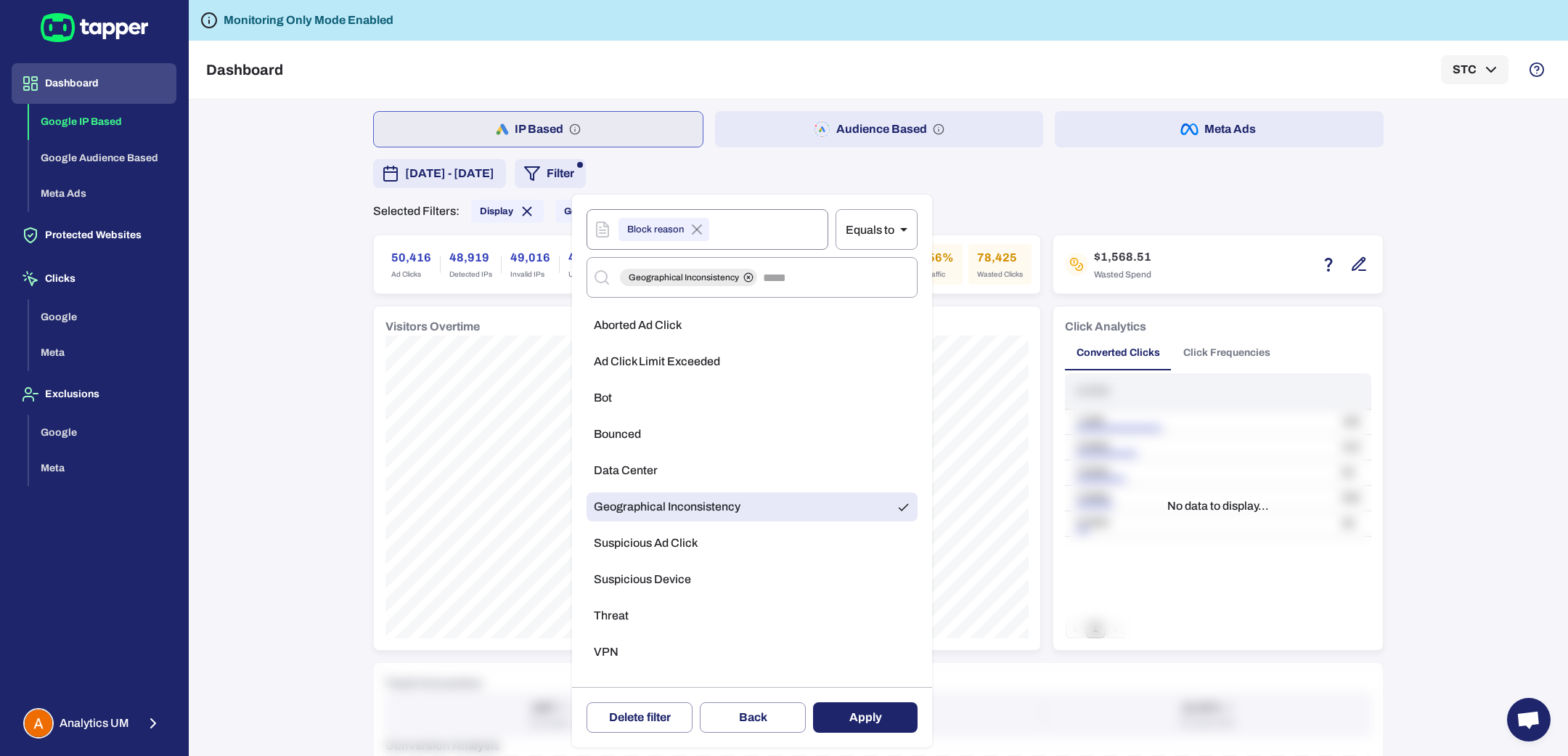
click at [701, 233] on icon at bounding box center [697, 229] width 17 height 17
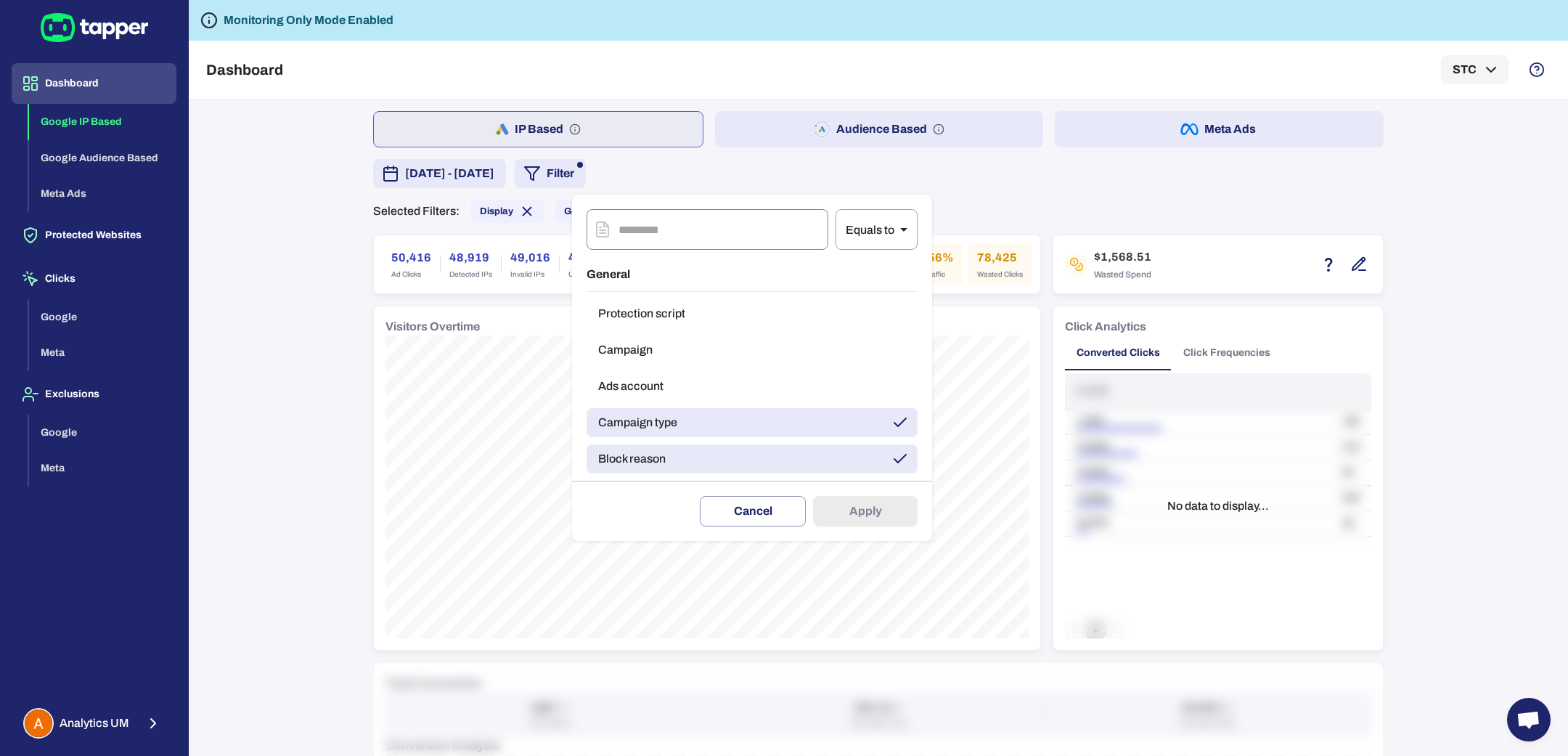
click at [670, 174] on div at bounding box center [784, 378] width 1568 height 756
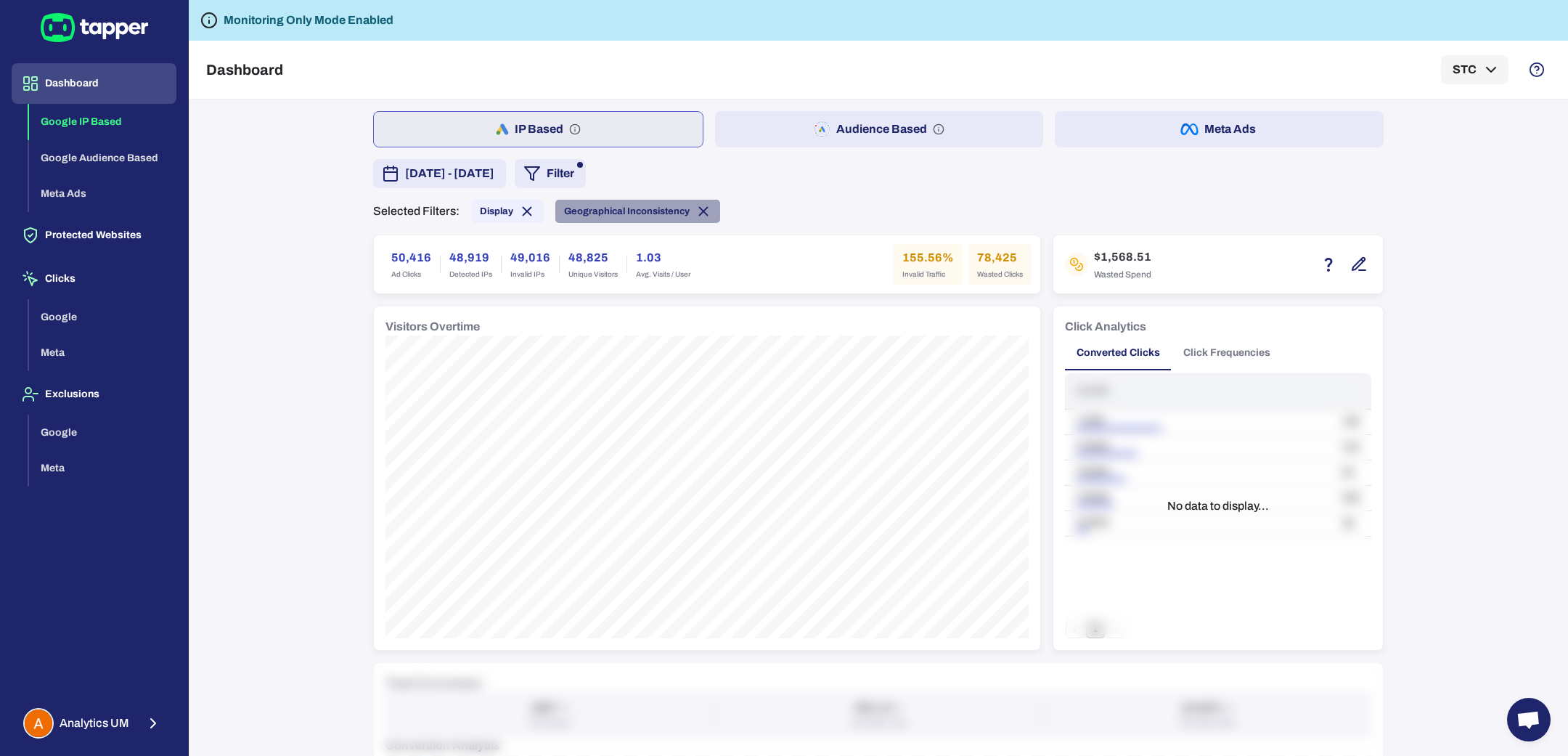
click at [700, 214] on icon at bounding box center [704, 211] width 8 height 8
click at [586, 179] on button "Filter" at bounding box center [550, 173] width 71 height 29
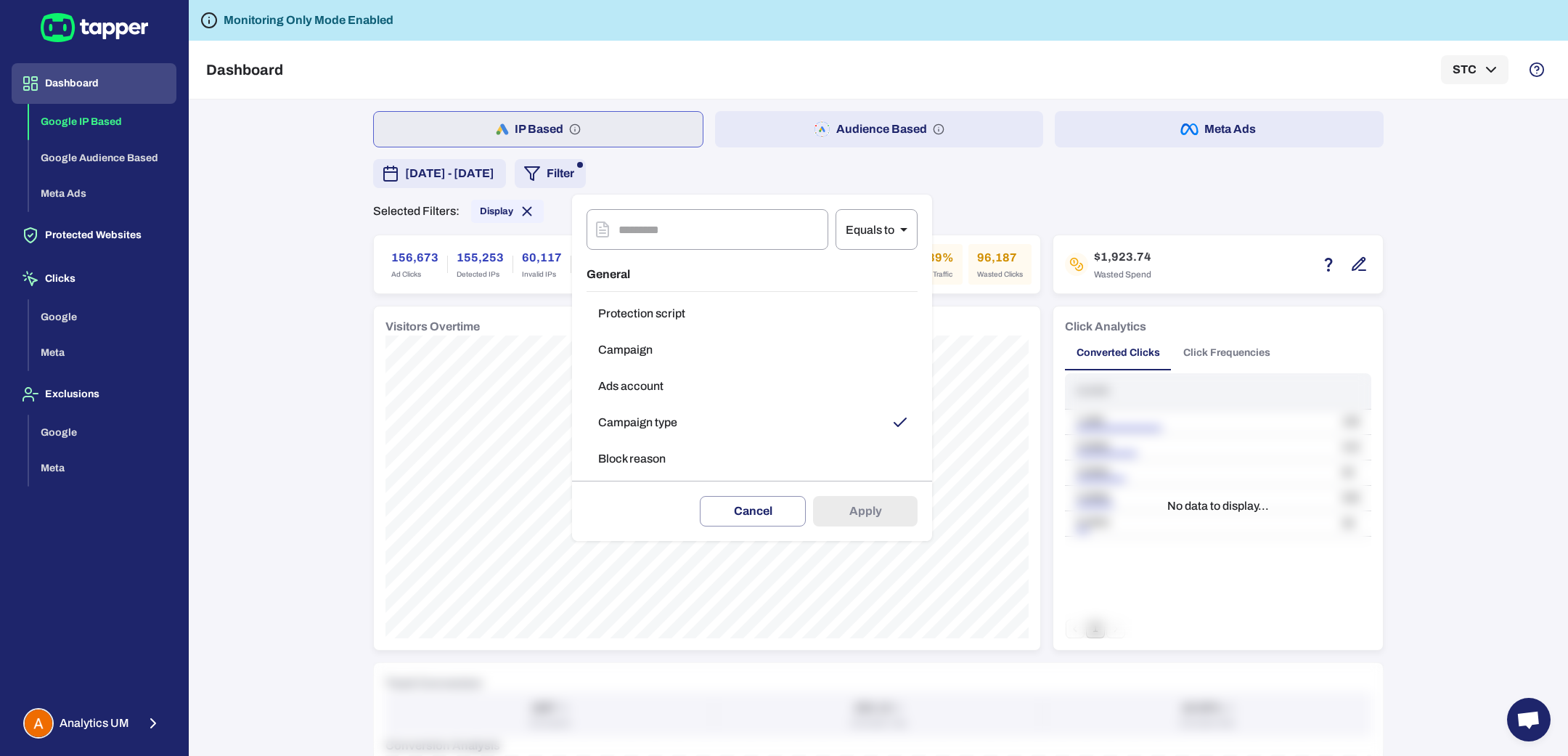
click at [651, 425] on button "Campaign type" at bounding box center [752, 422] width 331 height 29
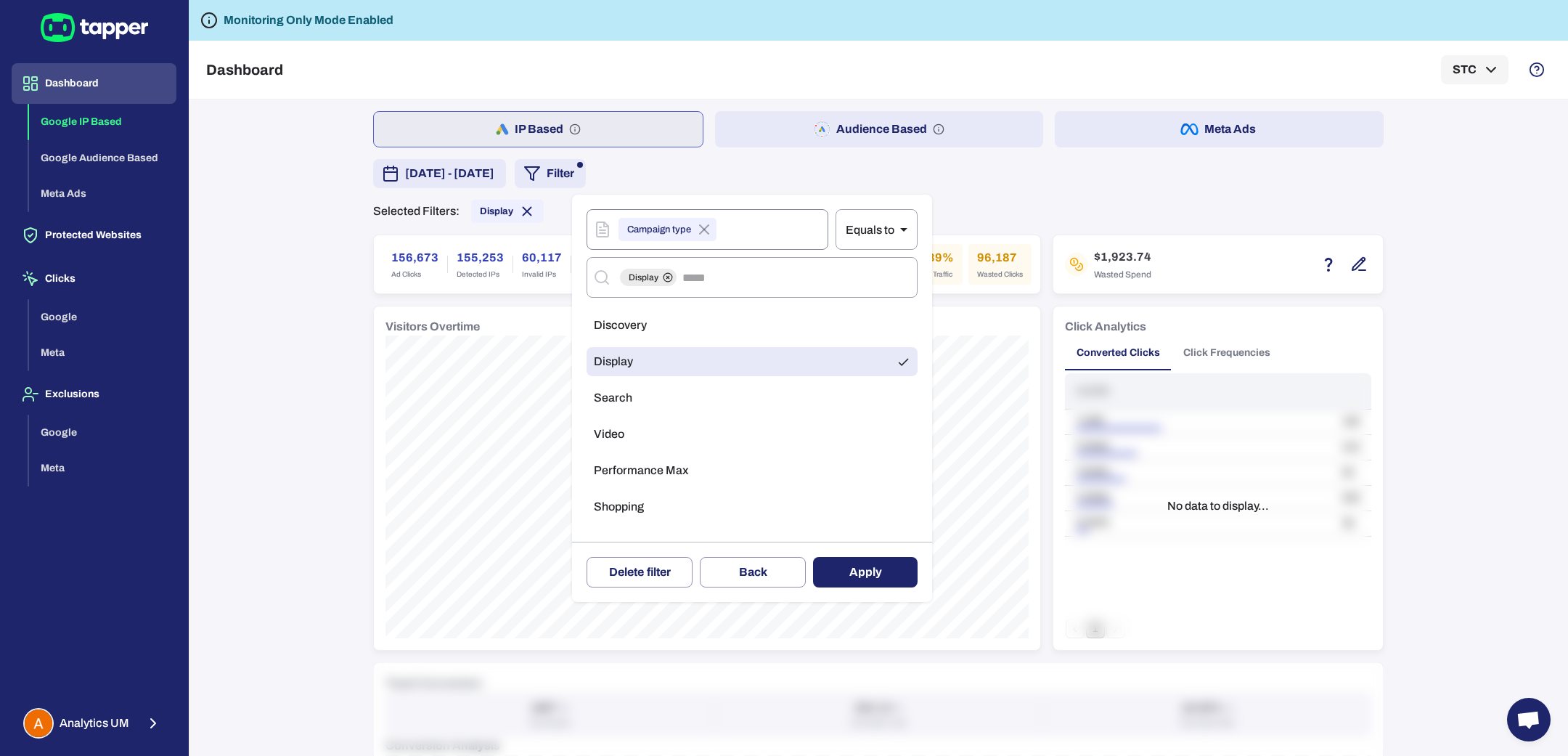
click at [709, 233] on icon at bounding box center [704, 229] width 9 height 9
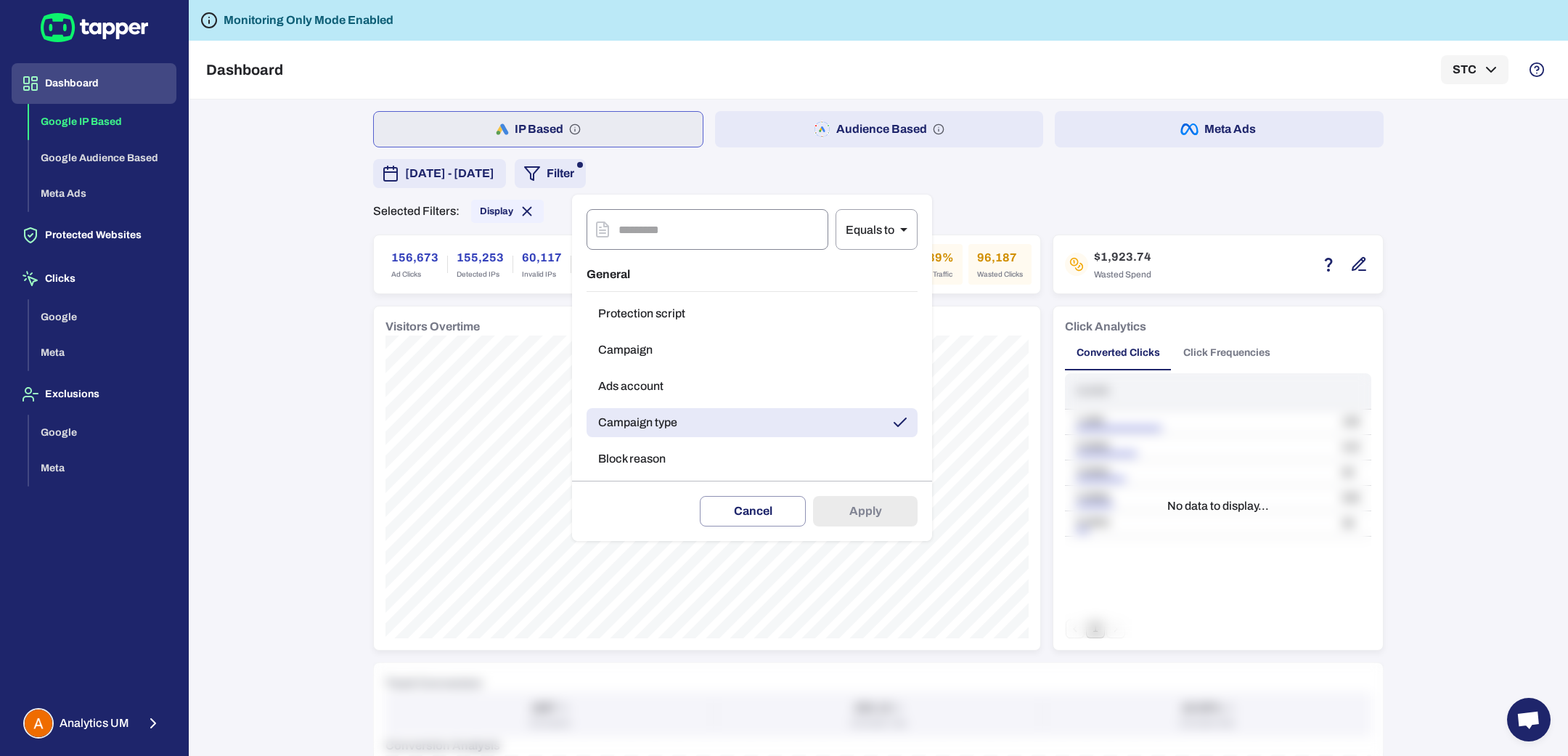
click at [658, 460] on button "Block reason" at bounding box center [752, 458] width 331 height 29
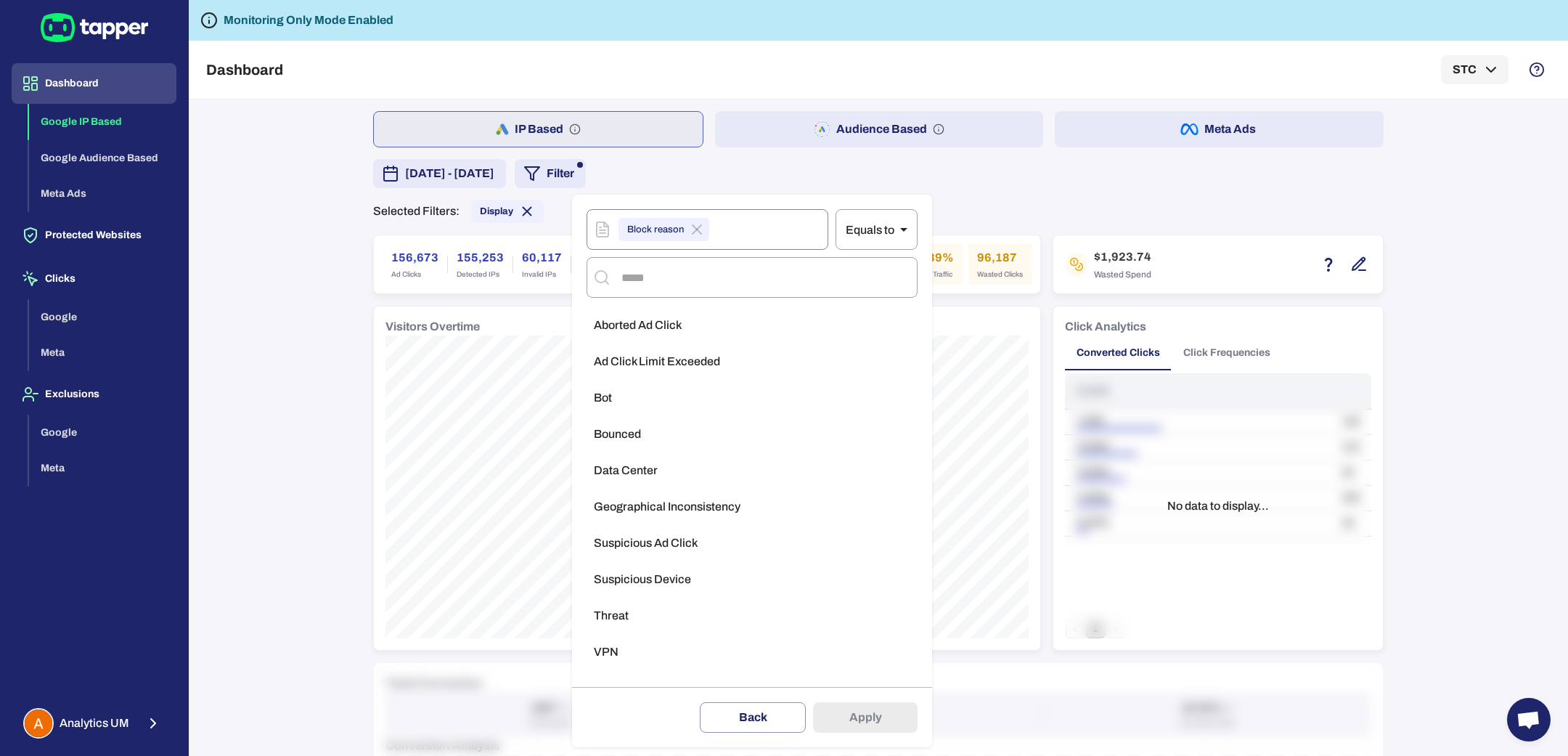
click at [651, 607] on li "Threat" at bounding box center [752, 615] width 331 height 29
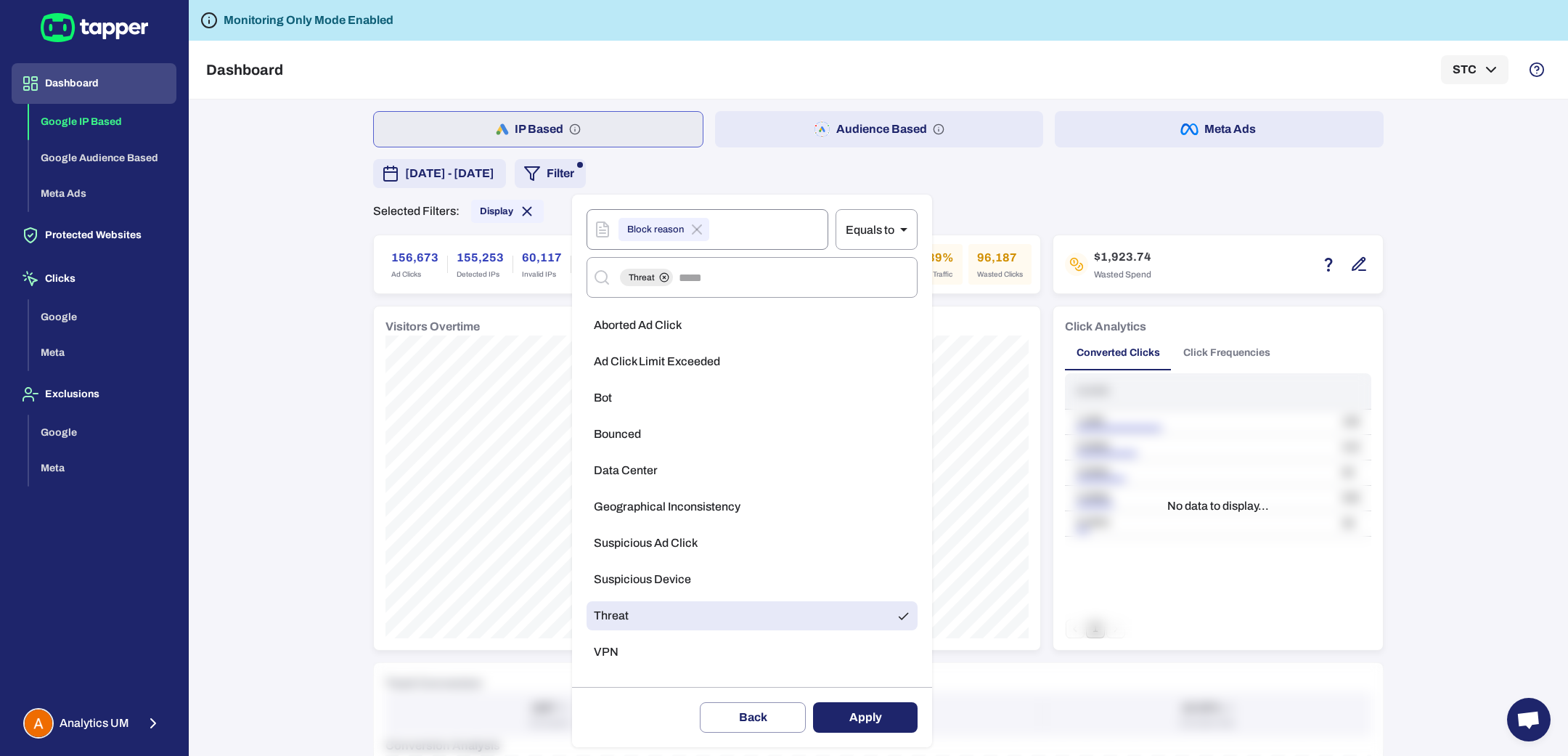
click at [886, 727] on button "Apply" at bounding box center [865, 716] width 105 height 30
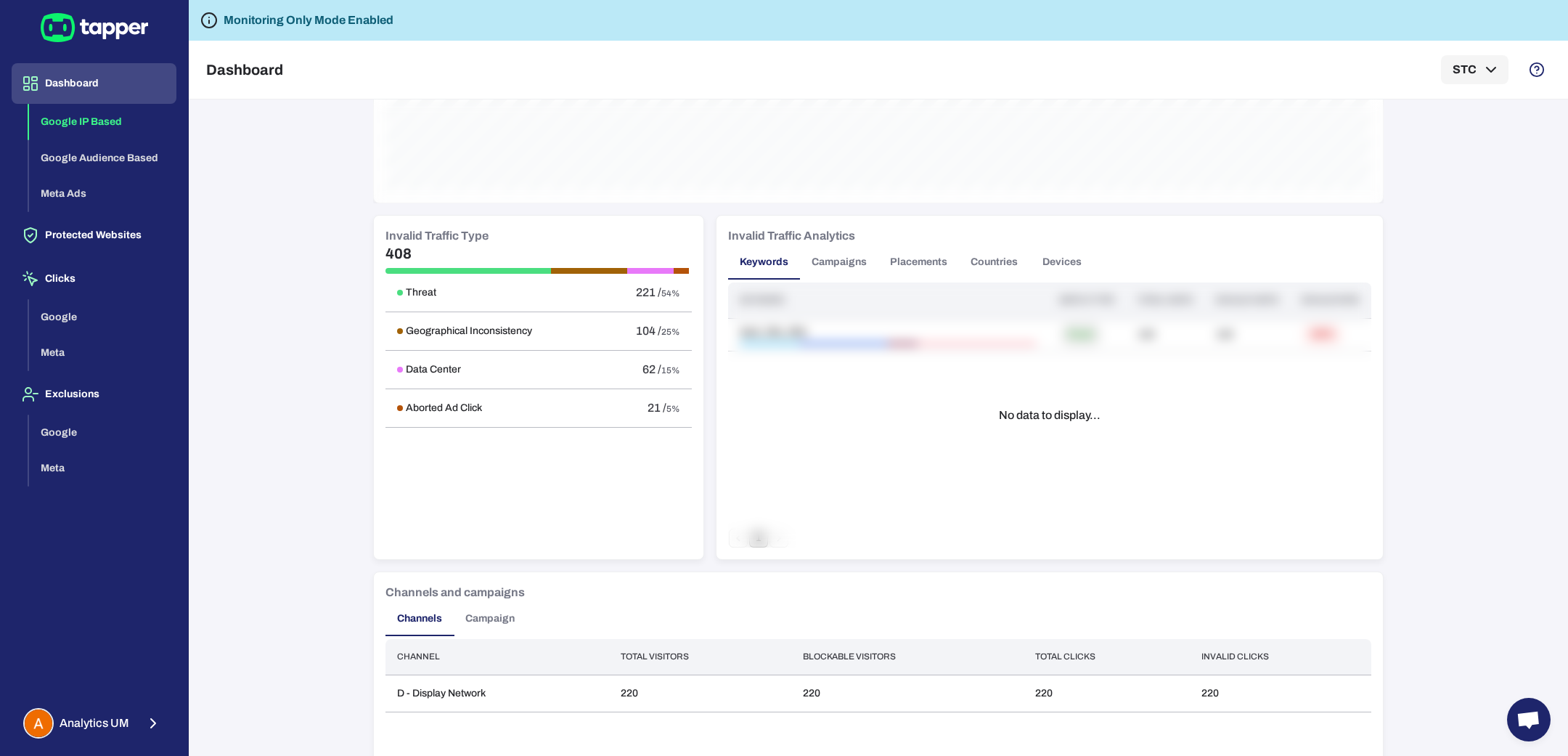
scroll to position [885, 0]
